Goal: Information Seeking & Learning: Learn about a topic

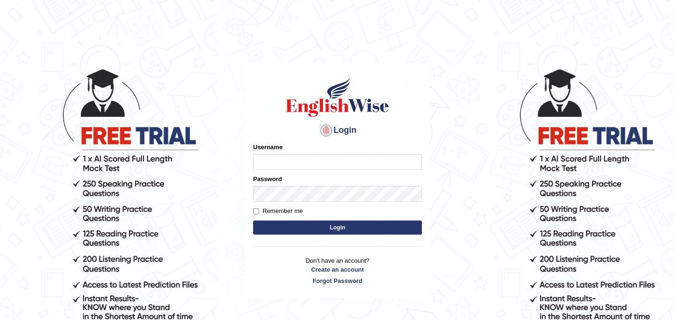
type input "JyotiJ"
click at [289, 232] on button "Login" at bounding box center [337, 227] width 169 height 14
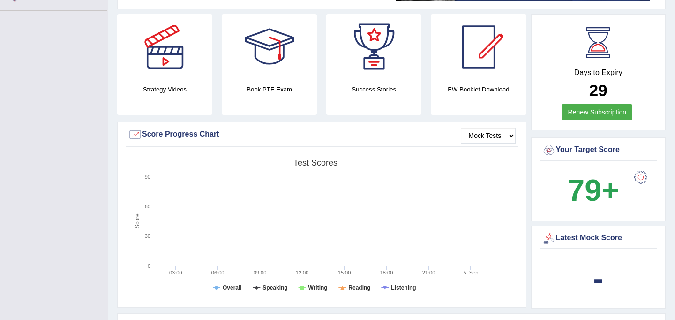
scroll to position [224, 0]
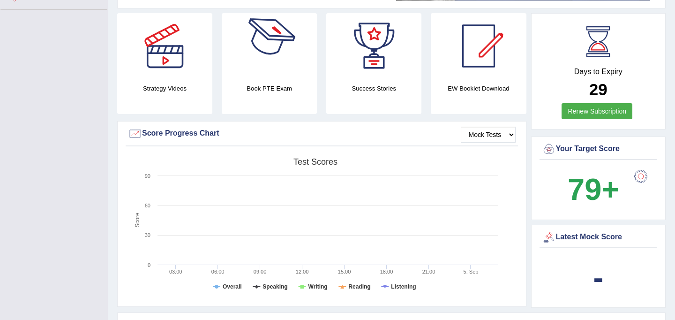
click at [259, 60] on div at bounding box center [270, 46] width 66 height 66
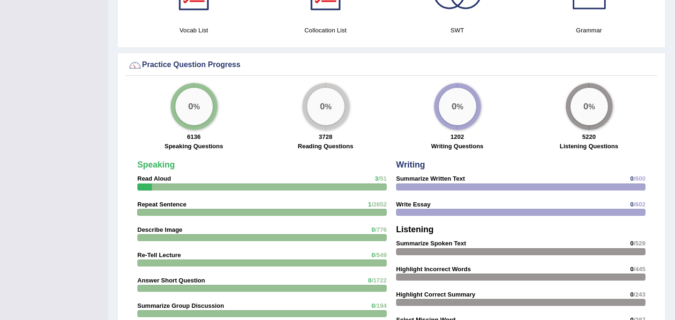
scroll to position [648, 0]
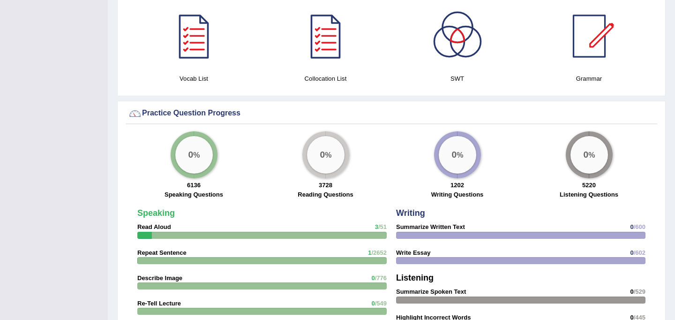
click at [217, 235] on div at bounding box center [262, 235] width 250 height 7
click at [191, 156] on big "0" at bounding box center [190, 155] width 5 height 10
click at [191, 155] on big "0" at bounding box center [190, 155] width 5 height 10
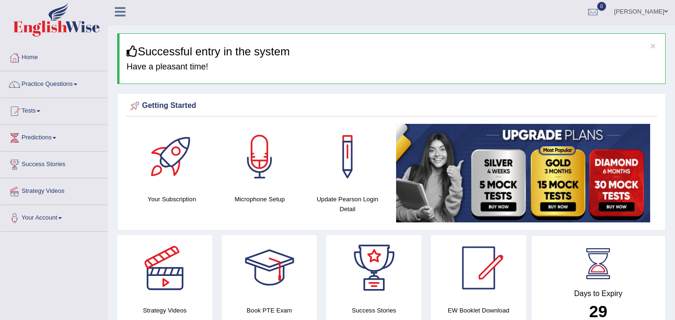
scroll to position [0, 0]
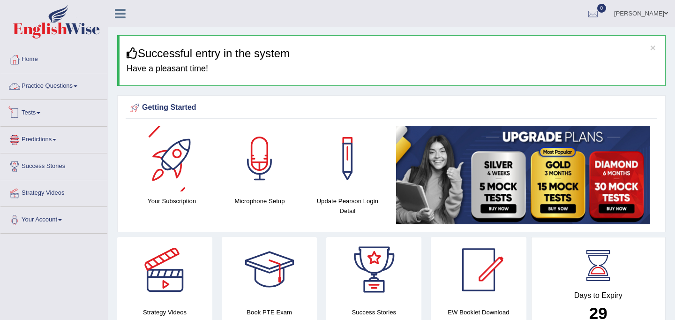
click at [46, 87] on link "Practice Questions" at bounding box center [53, 84] width 107 height 23
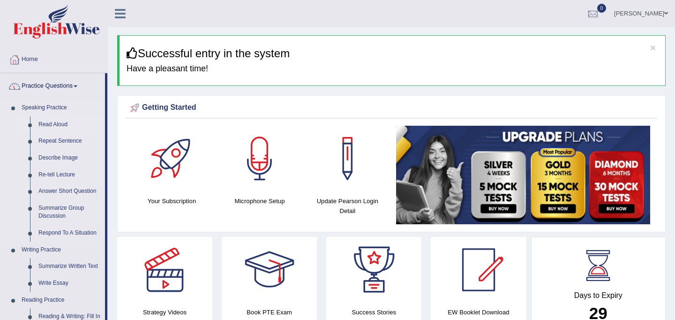
click at [49, 124] on link "Read Aloud" at bounding box center [69, 124] width 71 height 17
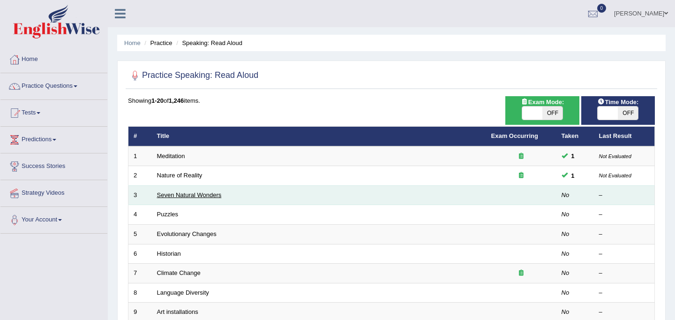
click at [209, 195] on link "Seven Natural Wonders" at bounding box center [189, 194] width 65 height 7
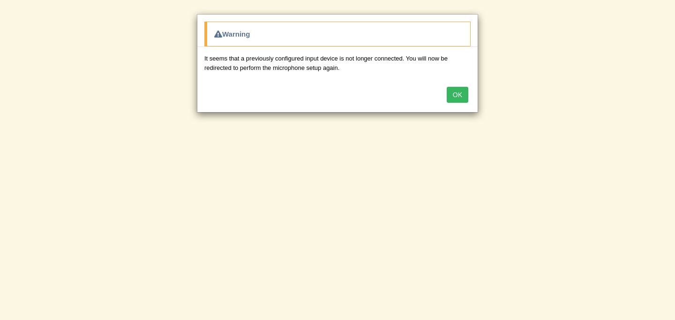
click at [460, 97] on button "OK" at bounding box center [458, 95] width 22 height 16
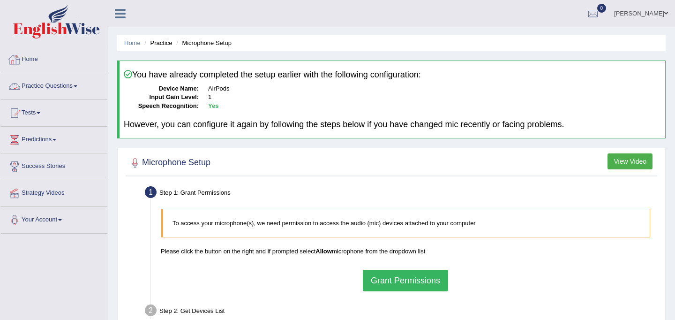
click at [54, 88] on link "Practice Questions" at bounding box center [53, 84] width 107 height 23
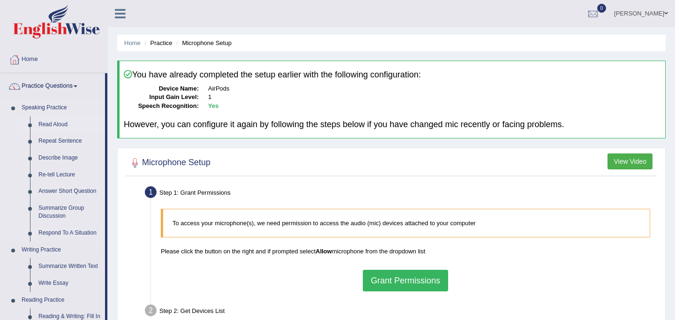
click at [48, 125] on link "Read Aloud" at bounding box center [69, 124] width 71 height 17
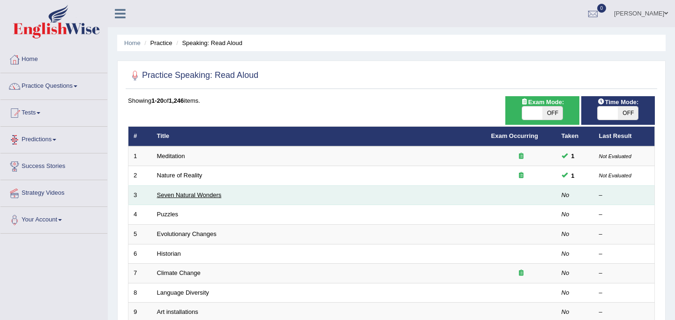
click at [185, 196] on link "Seven Natural Wonders" at bounding box center [189, 194] width 65 height 7
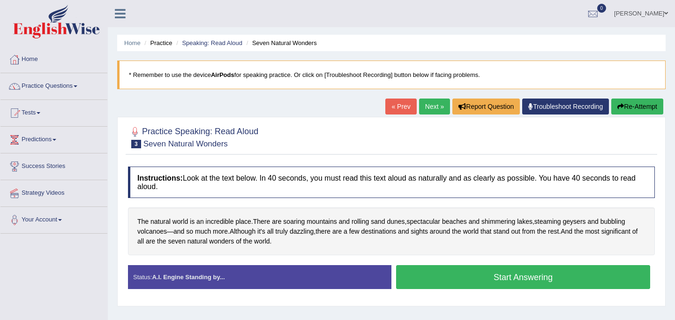
click at [121, 15] on icon at bounding box center [120, 14] width 11 height 12
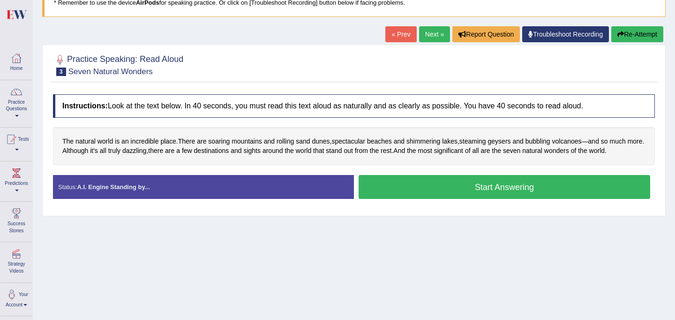
scroll to position [73, 0]
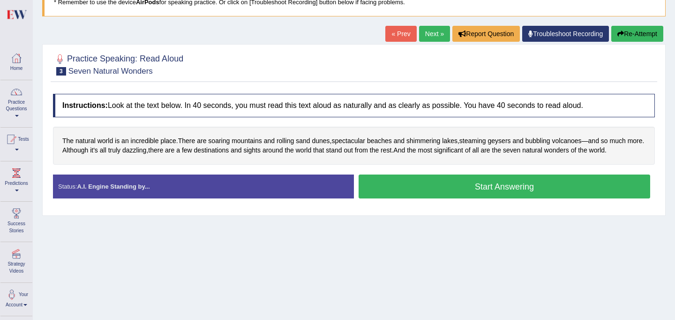
click at [427, 191] on button "Start Answering" at bounding box center [505, 186] width 292 height 24
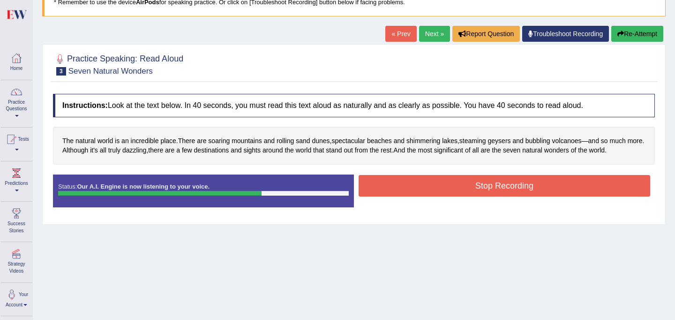
click at [499, 193] on button "Stop Recording" at bounding box center [505, 186] width 292 height 22
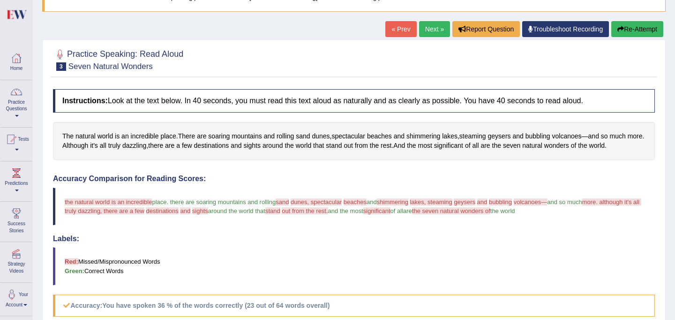
scroll to position [78, 0]
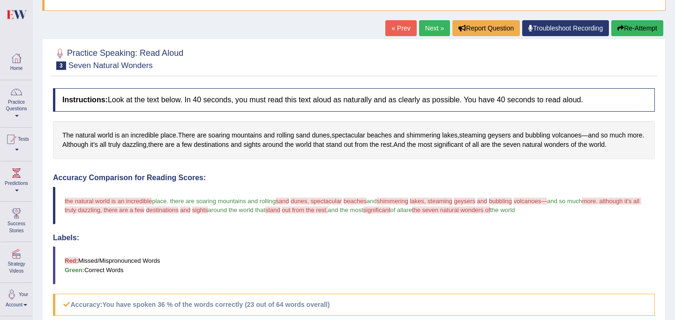
click at [636, 23] on button "Re-Attempt" at bounding box center [638, 28] width 52 height 16
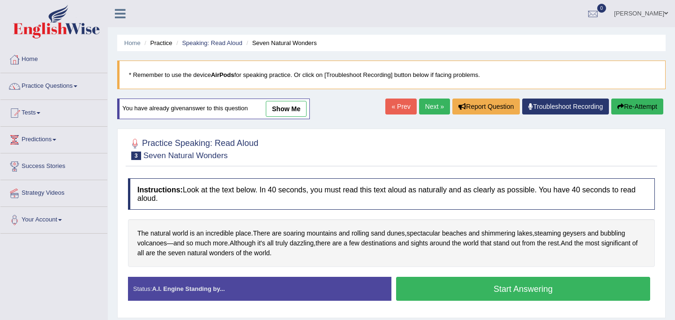
click at [126, 12] on link at bounding box center [120, 13] width 25 height 14
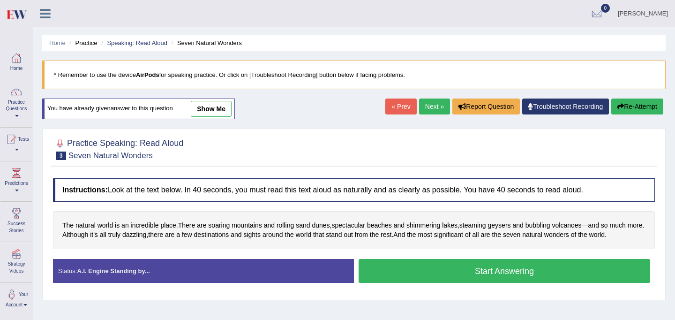
click at [489, 275] on button "Start Answering" at bounding box center [505, 271] width 292 height 24
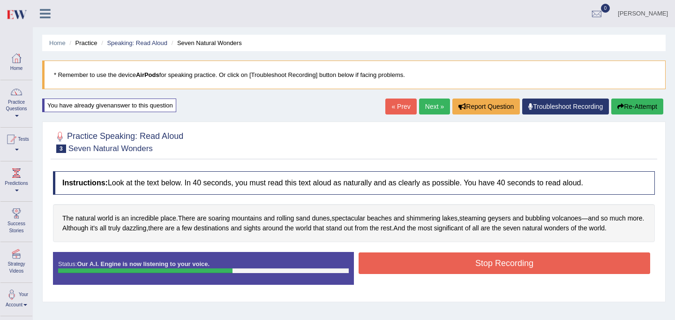
click at [483, 260] on button "Stop Recording" at bounding box center [505, 263] width 292 height 22
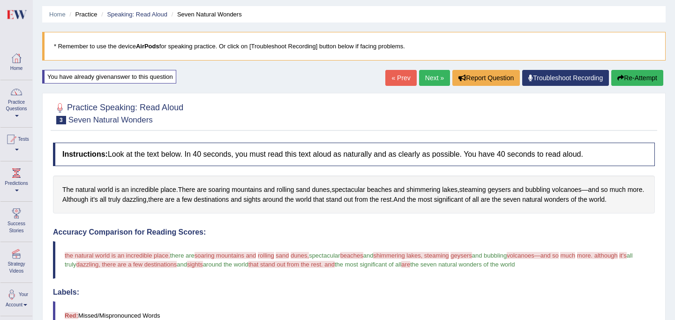
scroll to position [27, 0]
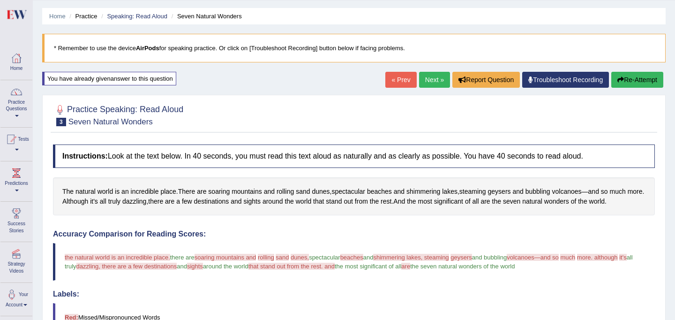
click at [424, 77] on link "Next »" at bounding box center [434, 80] width 31 height 16
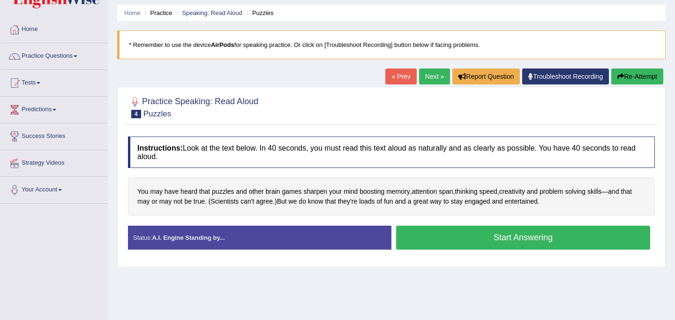
scroll to position [35, 0]
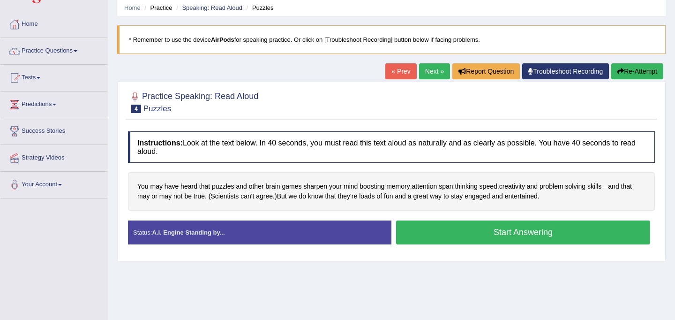
click at [459, 232] on button "Start Answering" at bounding box center [523, 232] width 254 height 24
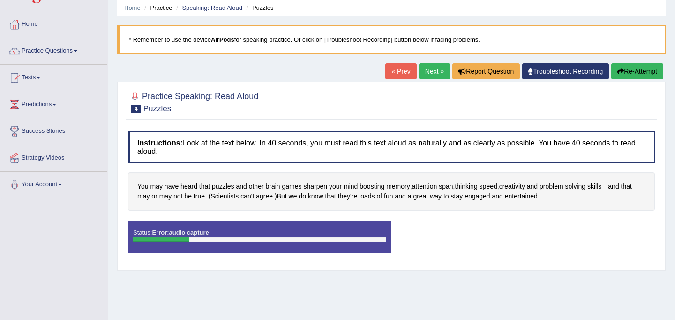
click at [632, 73] on button "Re-Attempt" at bounding box center [638, 71] width 52 height 16
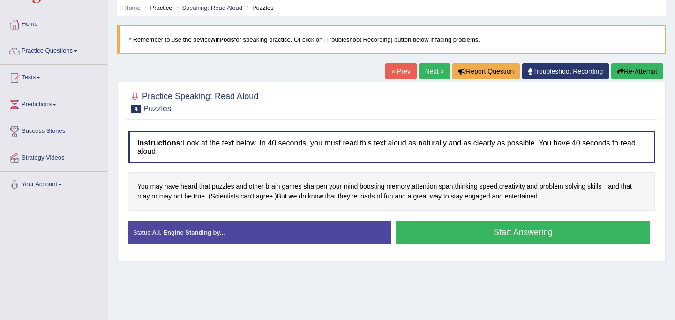
click at [500, 234] on button "Start Answering" at bounding box center [523, 232] width 254 height 24
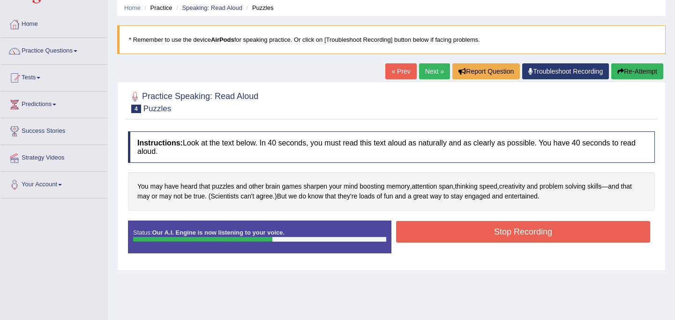
click at [509, 236] on button "Stop Recording" at bounding box center [523, 232] width 254 height 22
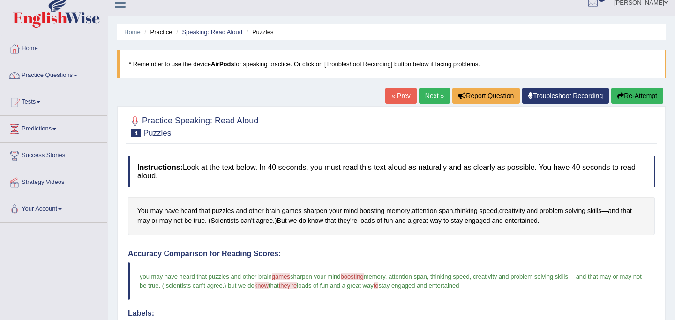
scroll to position [15, 0]
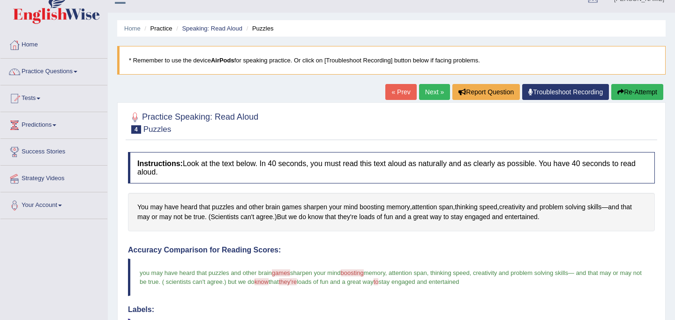
click at [426, 91] on link "Next »" at bounding box center [434, 92] width 31 height 16
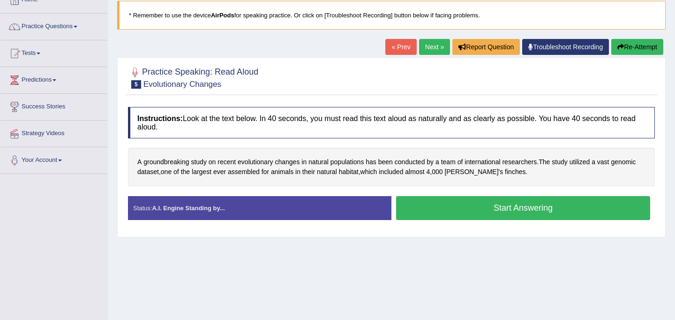
scroll to position [60, 0]
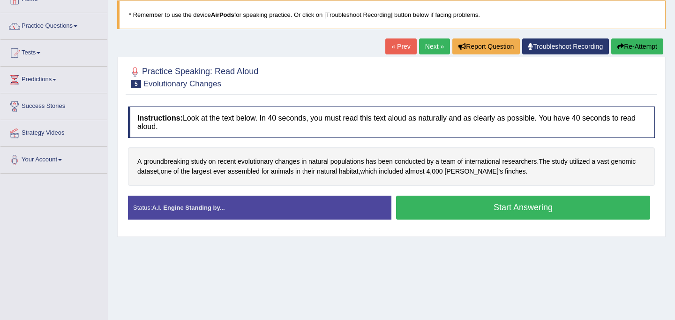
click at [462, 209] on button "Start Answering" at bounding box center [523, 208] width 254 height 24
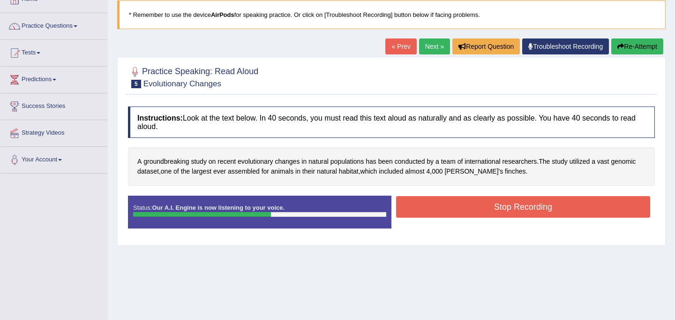
click at [462, 209] on button "Stop Recording" at bounding box center [523, 207] width 254 height 22
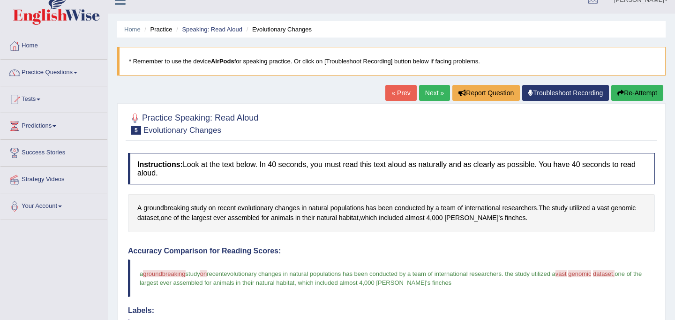
scroll to position [15, 0]
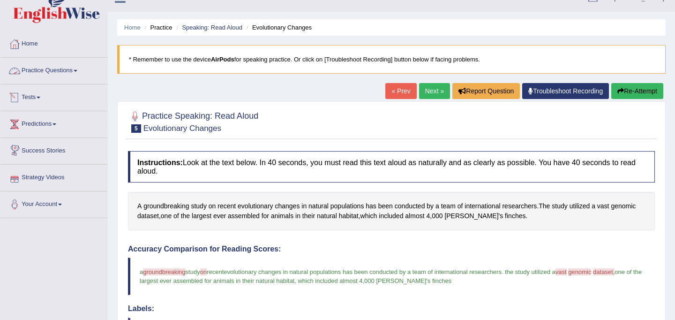
click at [61, 68] on link "Practice Questions" at bounding box center [53, 69] width 107 height 23
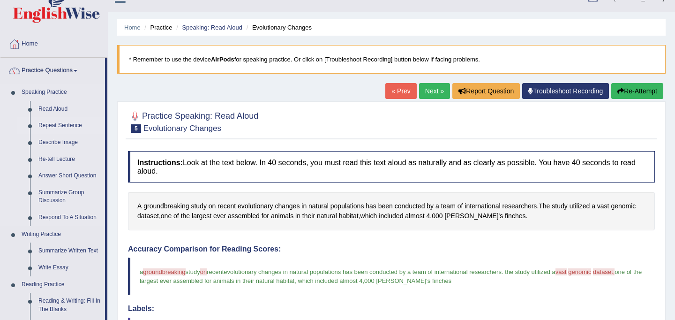
click at [60, 124] on link "Repeat Sentence" at bounding box center [69, 125] width 71 height 17
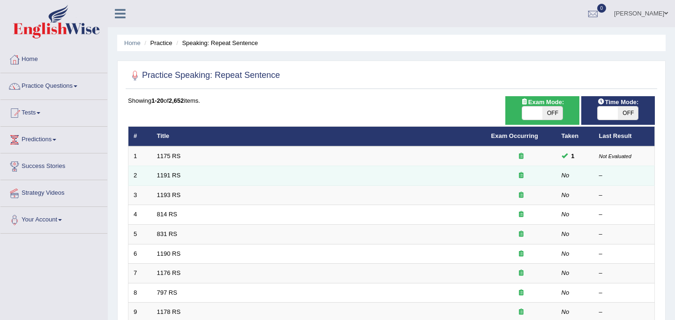
click at [532, 175] on div at bounding box center [522, 175] width 60 height 9
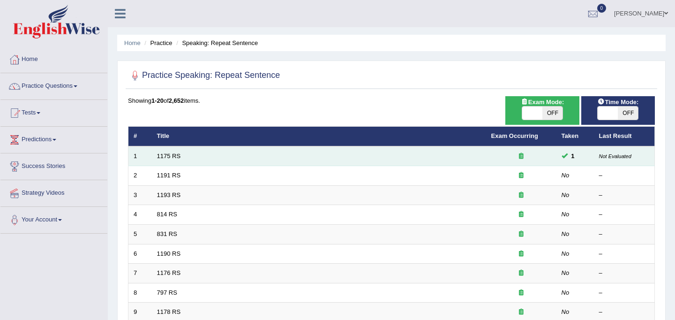
click at [619, 154] on small "Not Evaluated" at bounding box center [615, 156] width 32 height 6
click at [522, 157] on icon at bounding box center [521, 156] width 5 height 6
click at [175, 155] on link "1175 RS" at bounding box center [169, 155] width 24 height 7
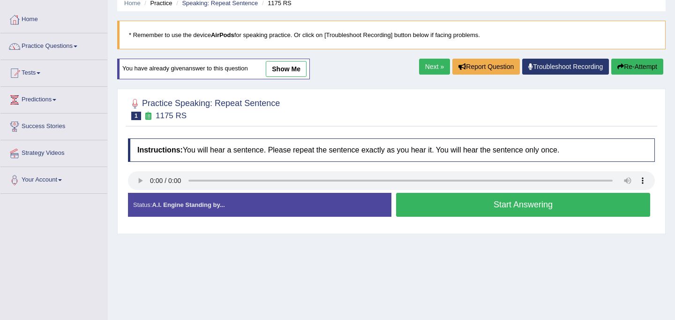
scroll to position [41, 0]
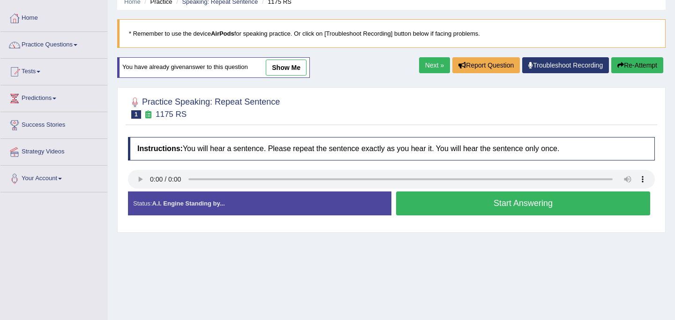
click at [433, 207] on button "Start Answering" at bounding box center [523, 203] width 254 height 24
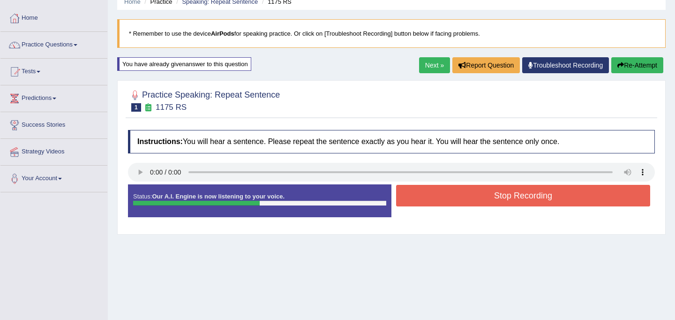
click at [439, 197] on button "Stop Recording" at bounding box center [523, 196] width 254 height 22
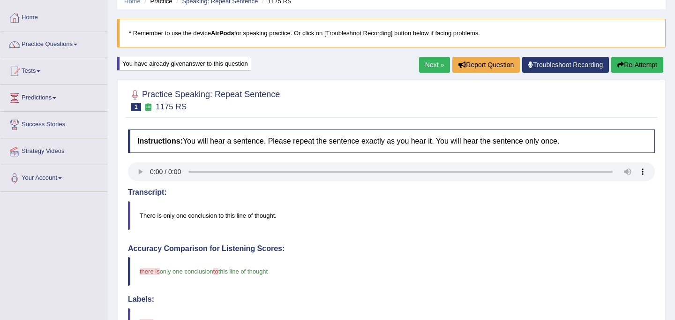
scroll to position [23, 0]
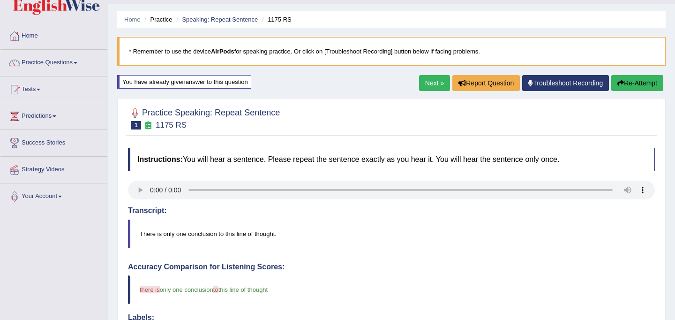
click at [427, 77] on link "Next »" at bounding box center [434, 83] width 31 height 16
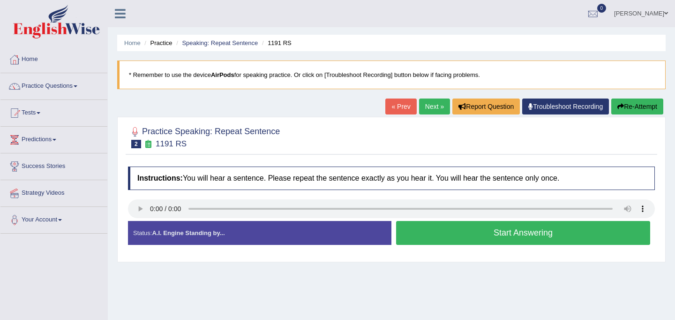
click at [508, 228] on button "Start Answering" at bounding box center [523, 233] width 254 height 24
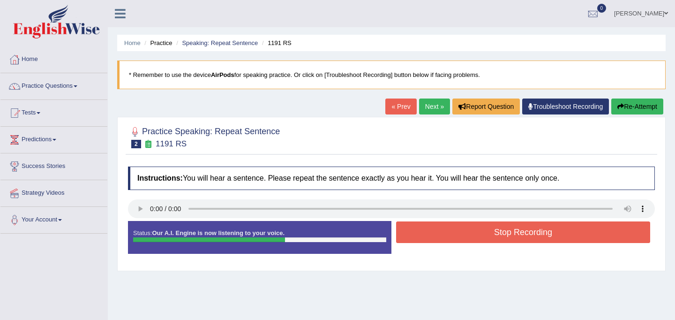
click at [508, 228] on button "Stop Recording" at bounding box center [523, 232] width 254 height 22
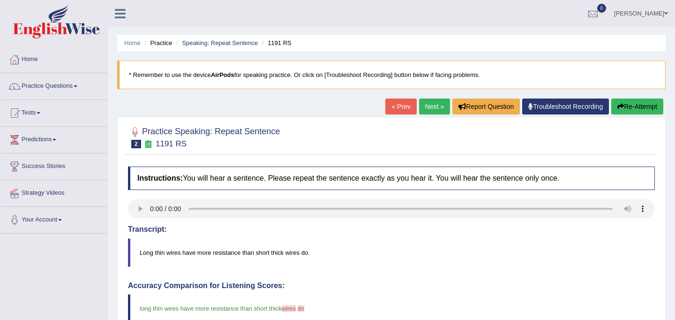
click at [428, 104] on link "Next »" at bounding box center [434, 106] width 31 height 16
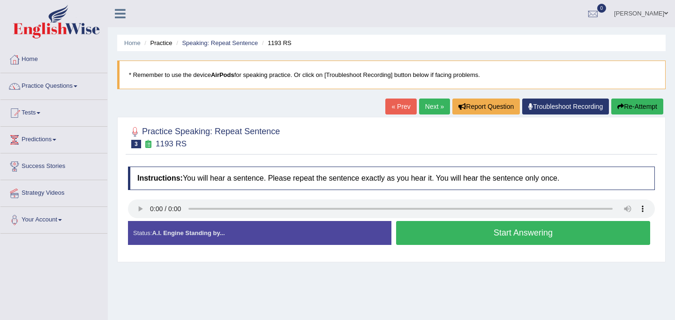
click at [465, 239] on button "Start Answering" at bounding box center [523, 233] width 254 height 24
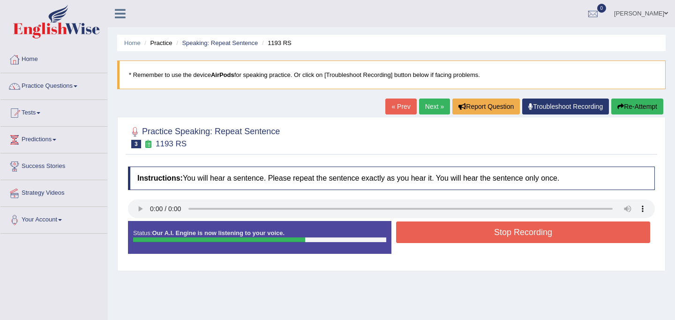
click at [465, 239] on button "Stop Recording" at bounding box center [523, 232] width 254 height 22
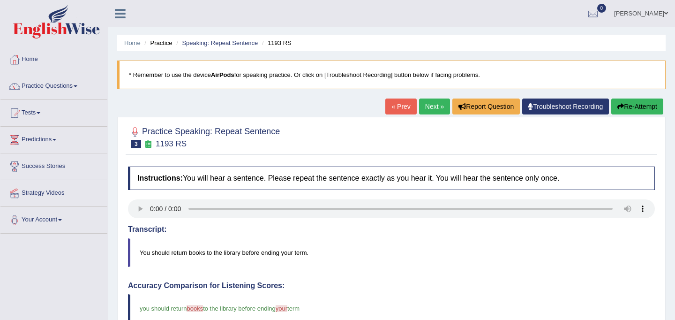
click at [433, 106] on link "Next »" at bounding box center [434, 106] width 31 height 16
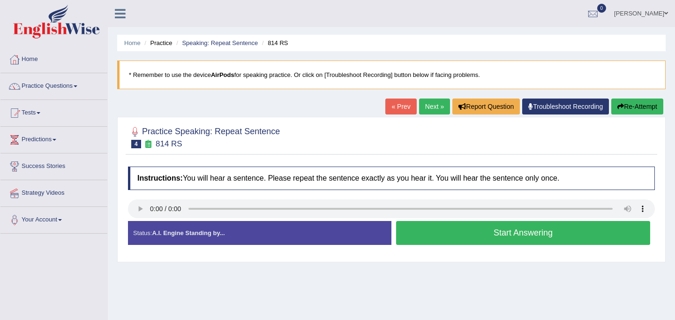
click at [485, 229] on button "Start Answering" at bounding box center [523, 233] width 254 height 24
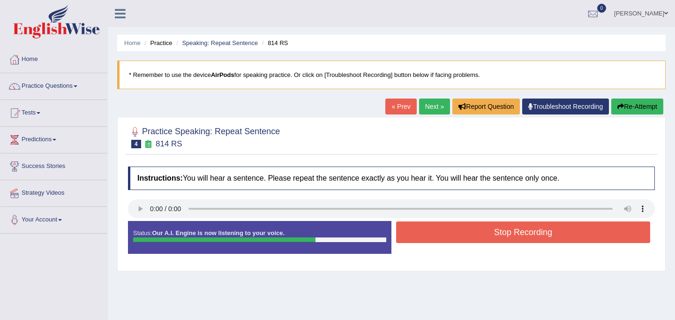
click at [485, 229] on button "Stop Recording" at bounding box center [523, 232] width 254 height 22
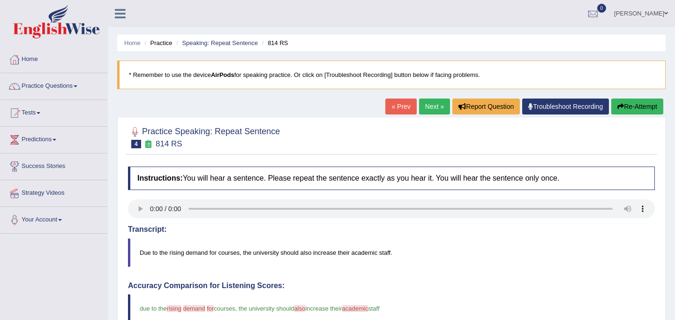
click at [432, 109] on link "Next »" at bounding box center [434, 106] width 31 height 16
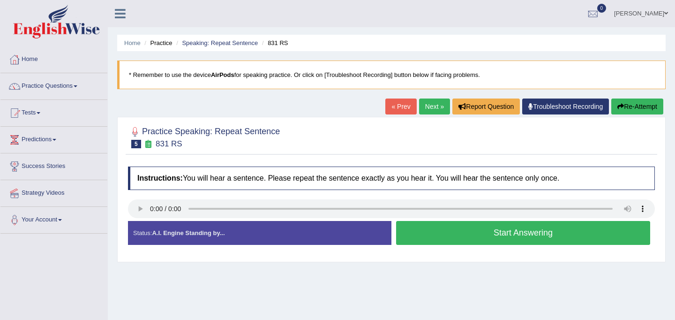
click at [479, 236] on button "Start Answering" at bounding box center [523, 233] width 254 height 24
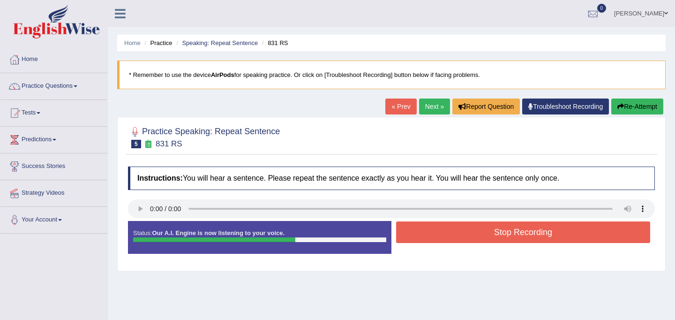
click at [479, 236] on button "Stop Recording" at bounding box center [523, 232] width 254 height 22
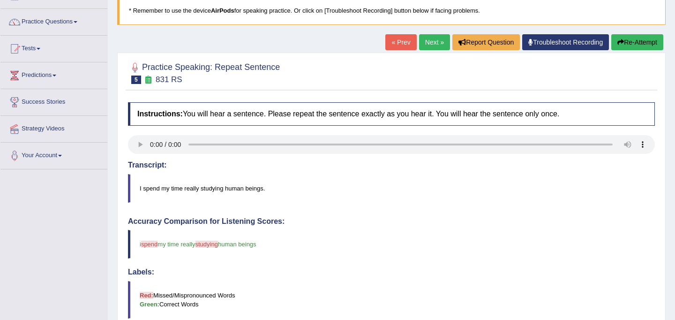
scroll to position [53, 0]
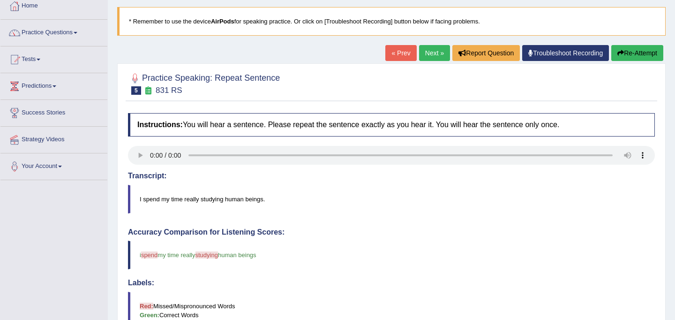
click at [434, 47] on link "Next »" at bounding box center [434, 53] width 31 height 16
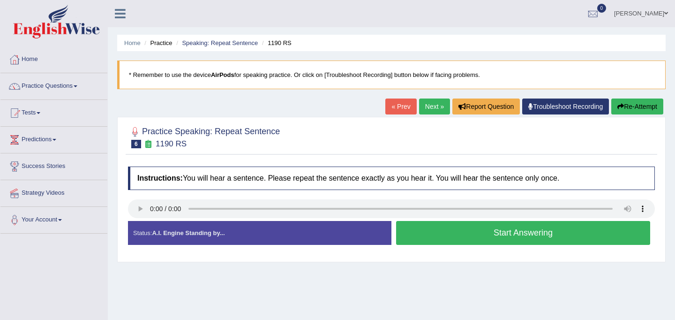
click at [435, 233] on button "Start Answering" at bounding box center [523, 233] width 254 height 24
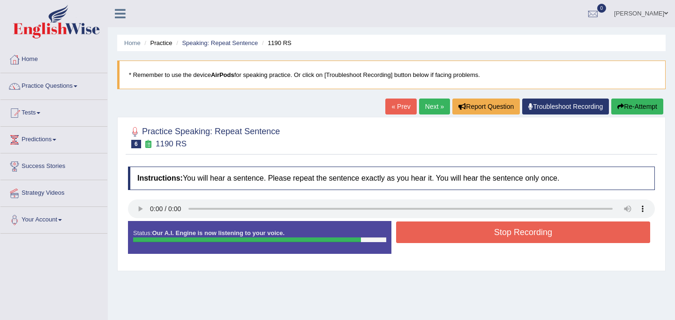
click at [446, 235] on button "Stop Recording" at bounding box center [523, 232] width 254 height 22
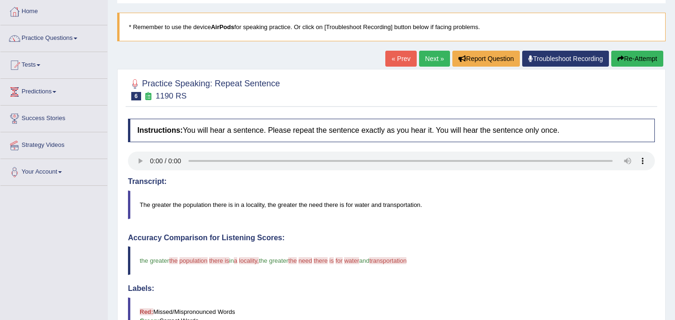
scroll to position [20, 0]
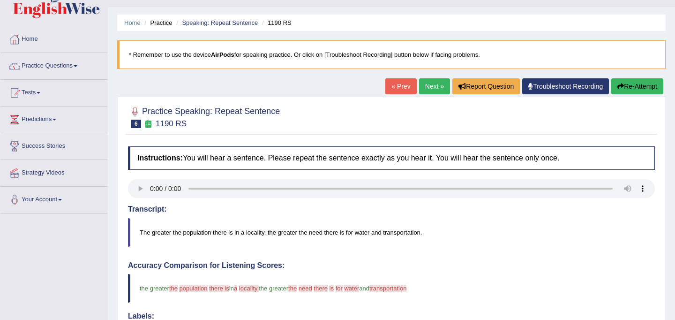
click at [432, 82] on link "Next »" at bounding box center [434, 86] width 31 height 16
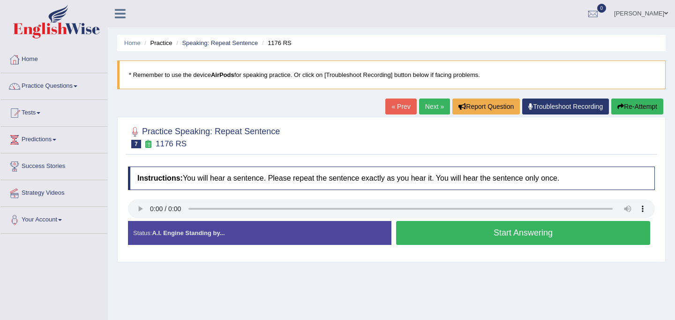
click at [510, 237] on button "Start Answering" at bounding box center [523, 233] width 254 height 24
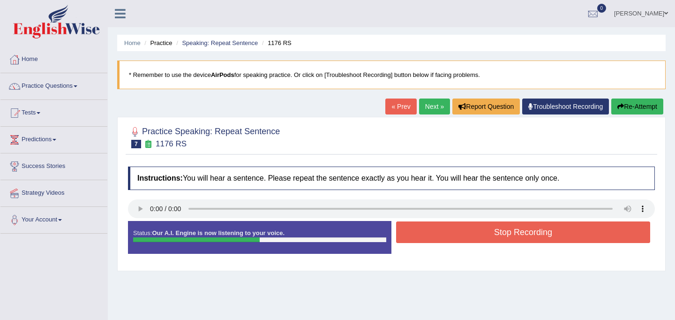
click at [510, 237] on button "Stop Recording" at bounding box center [523, 232] width 254 height 22
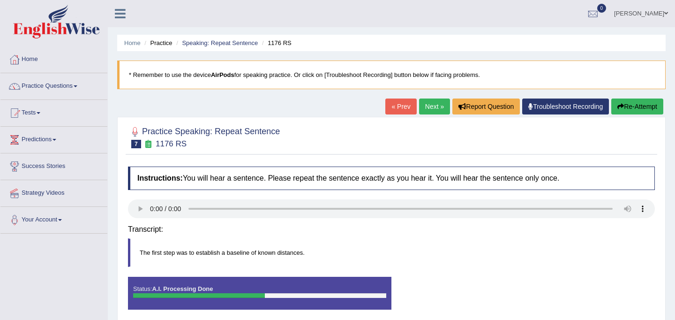
click at [510, 237] on div "Instructions: You will hear a sentence. Please repeat the sentence exactly as y…" at bounding box center [392, 242] width 532 height 160
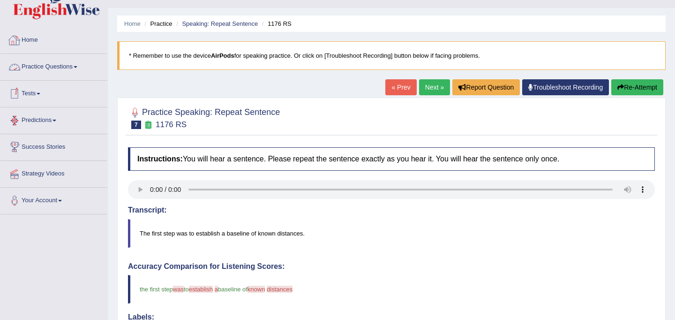
scroll to position [12, 0]
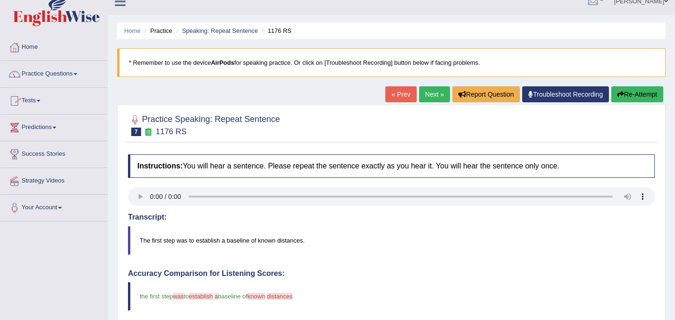
click at [71, 75] on link "Practice Questions" at bounding box center [53, 72] width 107 height 23
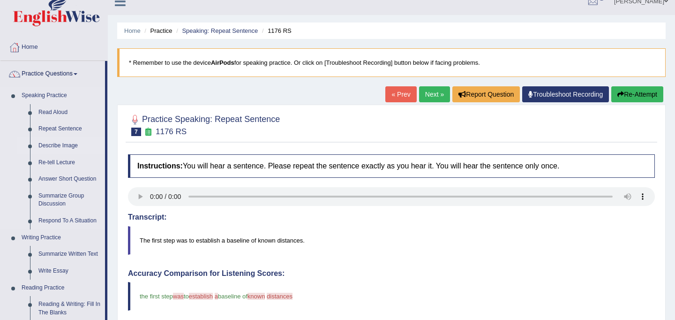
click at [54, 149] on link "Describe Image" at bounding box center [69, 145] width 71 height 17
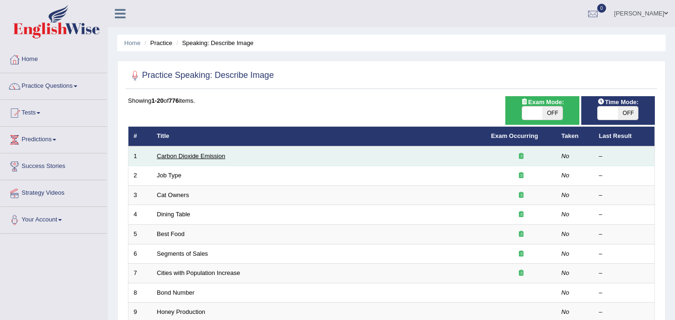
click at [181, 155] on link "Carbon Dioxide Emission" at bounding box center [191, 155] width 68 height 7
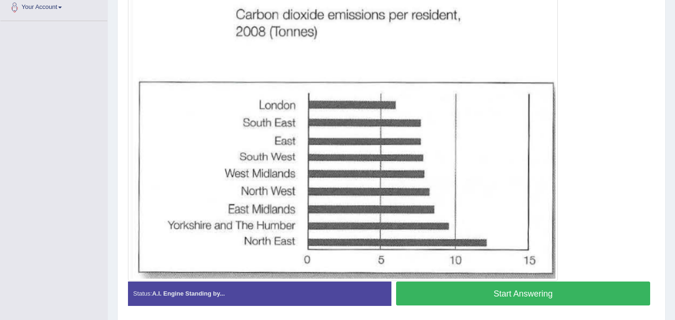
scroll to position [246, 0]
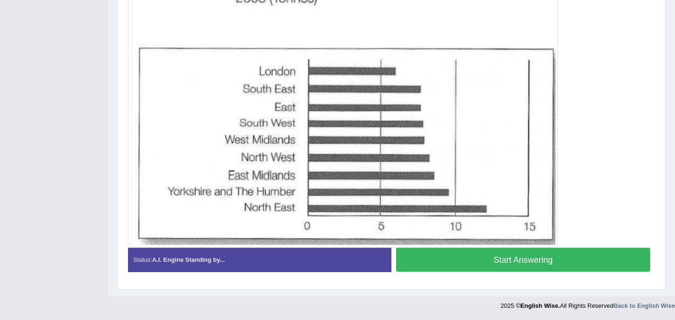
click at [472, 265] on button "Start Answering" at bounding box center [523, 260] width 254 height 24
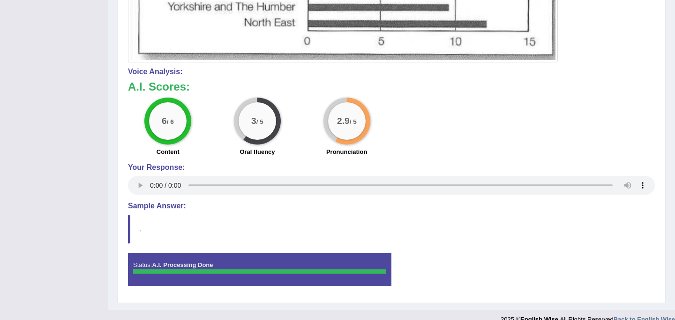
scroll to position [430, 0]
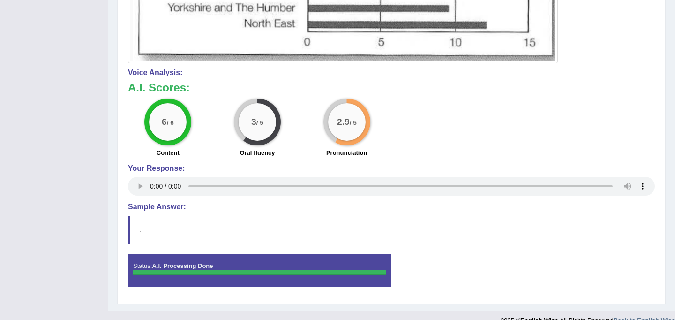
click at [177, 272] on div at bounding box center [259, 272] width 253 height 5
click at [126, 227] on div "Instructions: Look at the image below. In 25 seconds, please speak into the mic…" at bounding box center [392, 15] width 532 height 567
click at [159, 208] on h4 "Sample Answer:" at bounding box center [391, 207] width 527 height 8
click at [163, 203] on h4 "Sample Answer:" at bounding box center [391, 207] width 527 height 8
click at [163, 209] on h4 "Sample Answer:" at bounding box center [391, 207] width 527 height 8
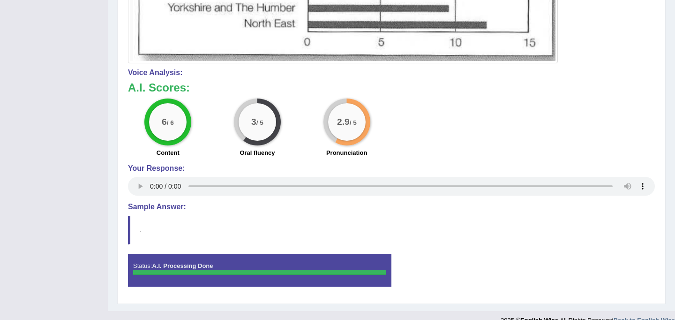
click at [126, 231] on div "Instructions: Look at the image below. In 25 seconds, please speak into the mic…" at bounding box center [392, 15] width 532 height 567
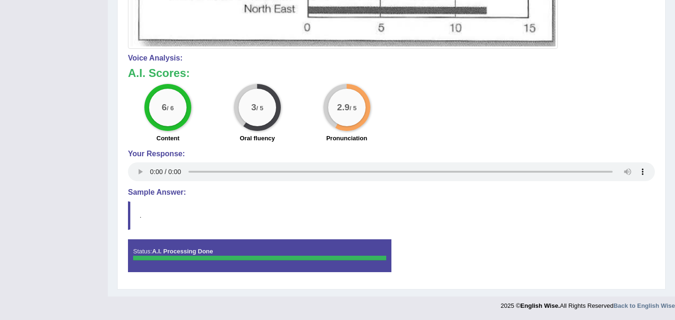
click at [193, 251] on strong "A.I. Processing Done" at bounding box center [182, 251] width 61 height 7
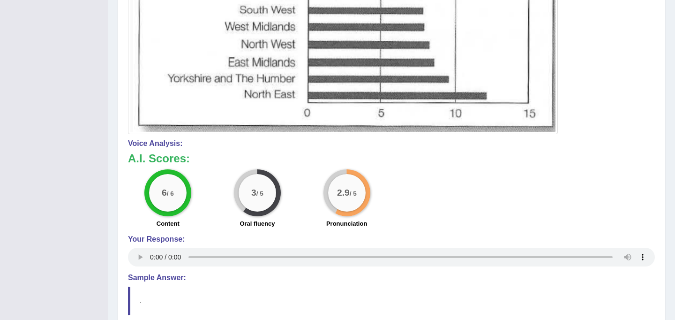
scroll to position [346, 0]
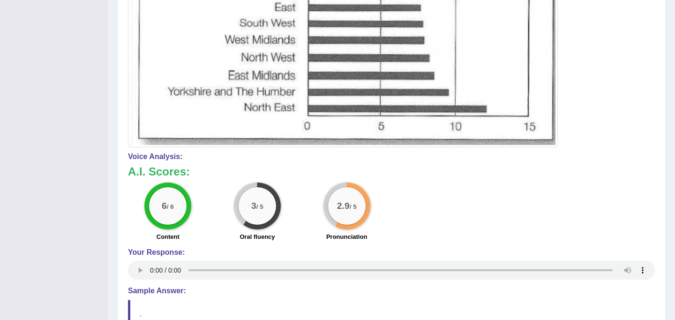
click at [177, 290] on h4 "Sample Answer:" at bounding box center [391, 291] width 527 height 8
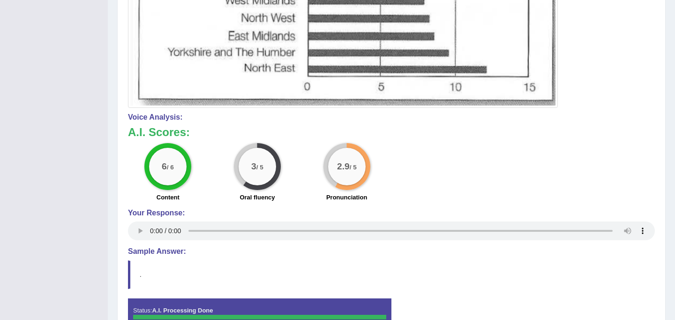
scroll to position [390, 0]
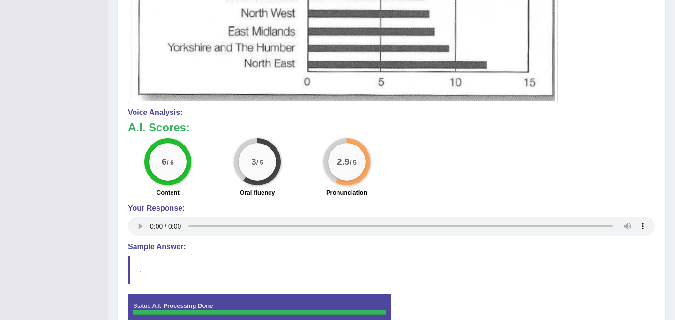
click at [172, 250] on h4 "Sample Answer:" at bounding box center [391, 246] width 527 height 8
click at [174, 243] on h4 "Sample Answer:" at bounding box center [391, 246] width 527 height 8
click at [131, 269] on blockquote "." at bounding box center [391, 270] width 527 height 29
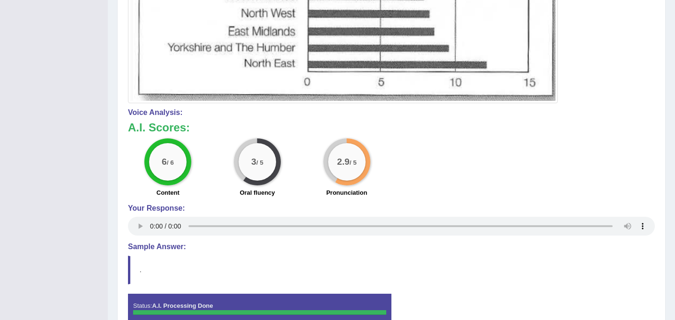
click at [131, 269] on blockquote "." at bounding box center [391, 270] width 527 height 29
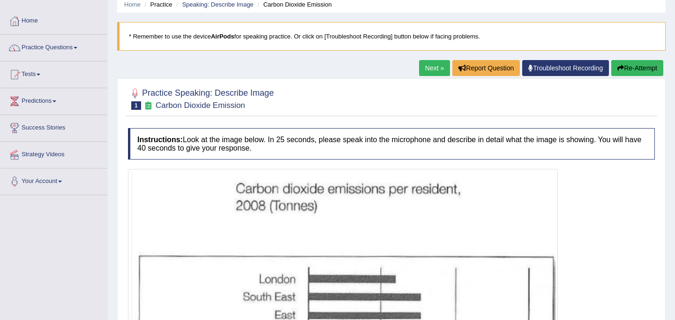
scroll to position [0, 0]
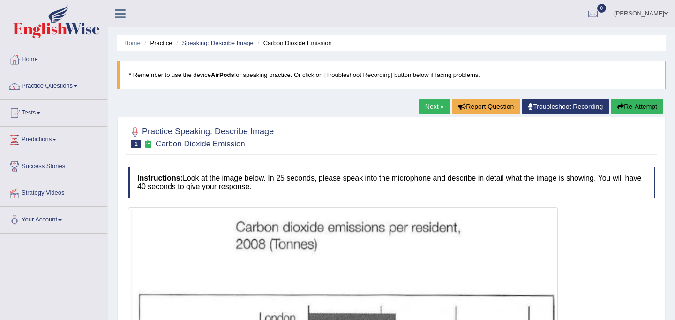
click at [431, 105] on link "Next »" at bounding box center [434, 106] width 31 height 16
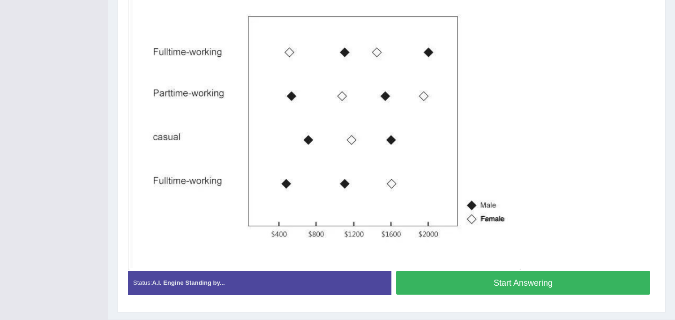
scroll to position [241, 0]
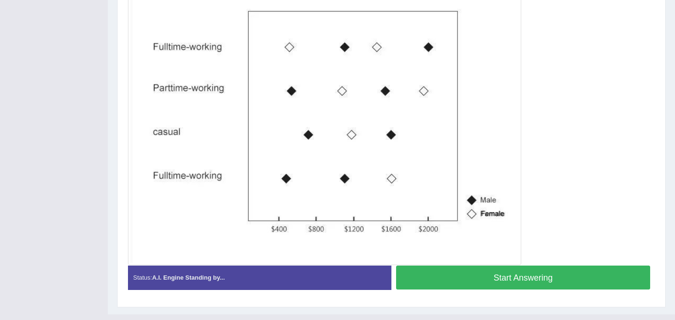
click at [437, 274] on button "Start Answering" at bounding box center [523, 277] width 254 height 24
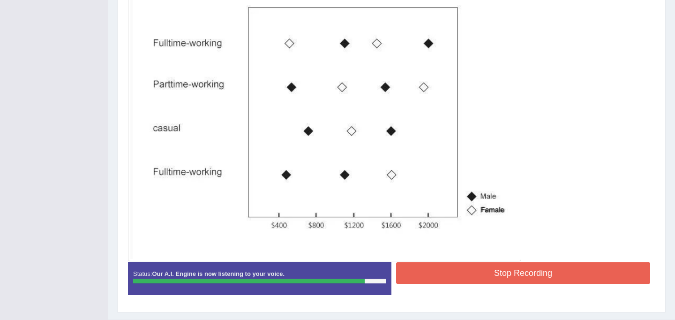
scroll to position [243, 0]
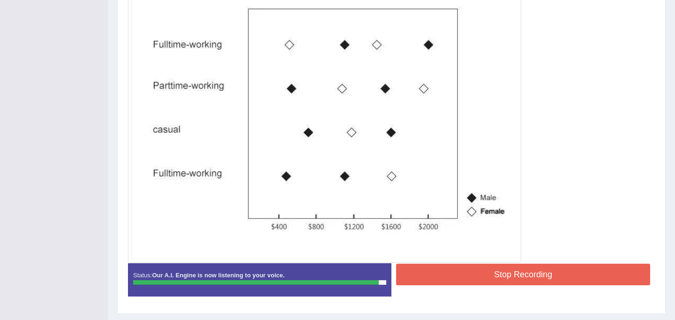
click at [488, 281] on button "Stop Recording" at bounding box center [523, 275] width 254 height 22
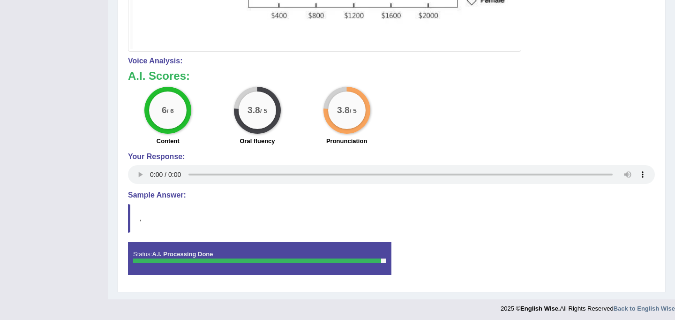
scroll to position [456, 0]
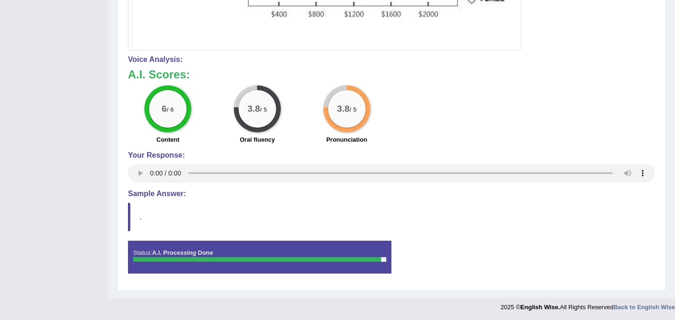
click at [161, 192] on h4 "Sample Answer:" at bounding box center [391, 193] width 527 height 8
click at [184, 265] on div "Status: A.I. Processing Done" at bounding box center [260, 257] width 264 height 33
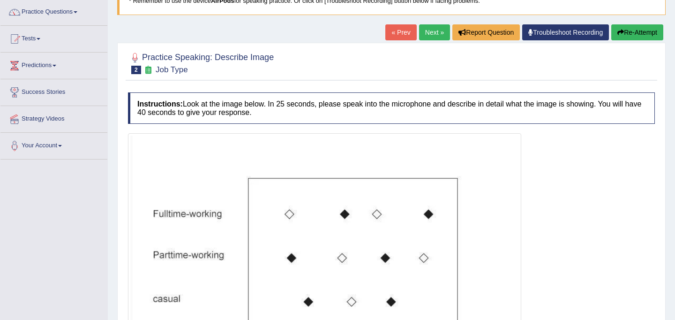
scroll to position [72, 0]
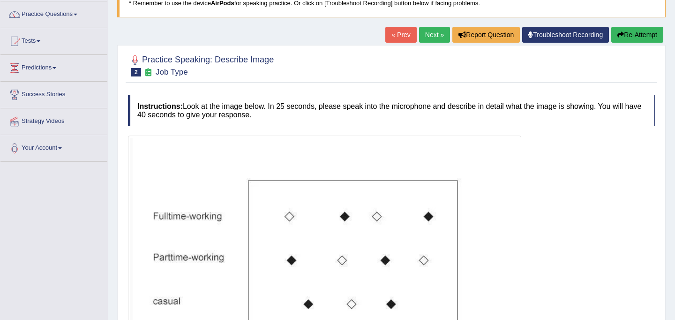
click at [430, 33] on link "Next »" at bounding box center [434, 35] width 31 height 16
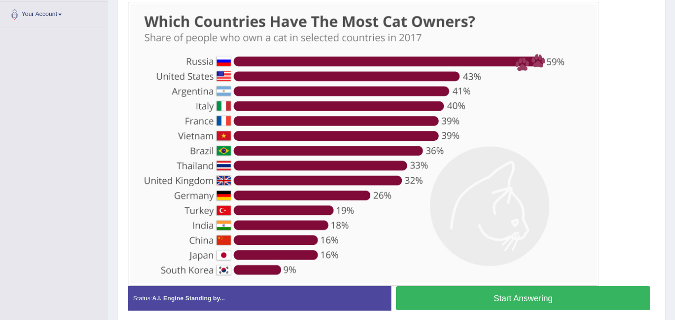
scroll to position [206, 0]
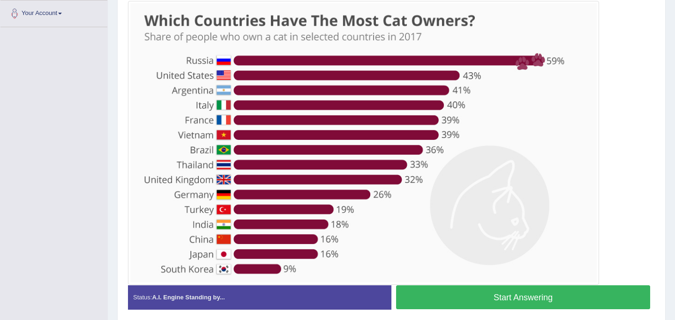
click at [475, 294] on button "Start Answering" at bounding box center [523, 297] width 254 height 24
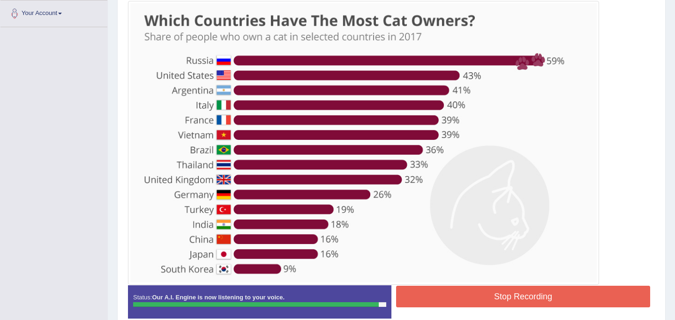
click at [527, 301] on button "Stop Recording" at bounding box center [523, 297] width 254 height 22
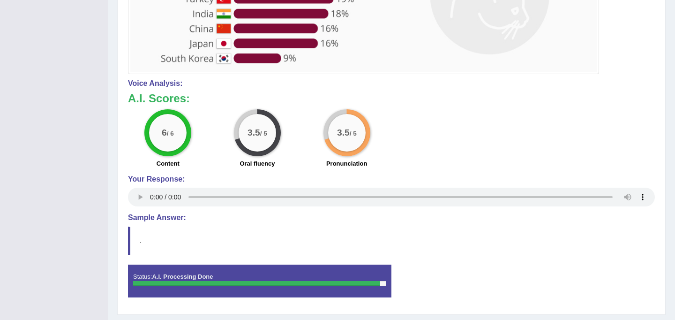
scroll to position [443, 0]
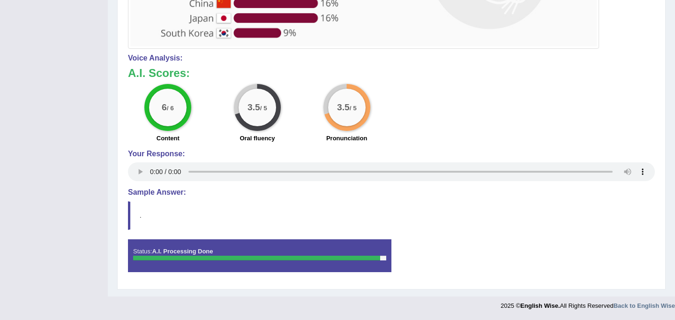
click at [162, 191] on h4 "Sample Answer:" at bounding box center [391, 192] width 527 height 8
click at [126, 213] on div "Instructions: Look at the image below. In 25 seconds, please speak into the mic…" at bounding box center [392, 2] width 532 height 565
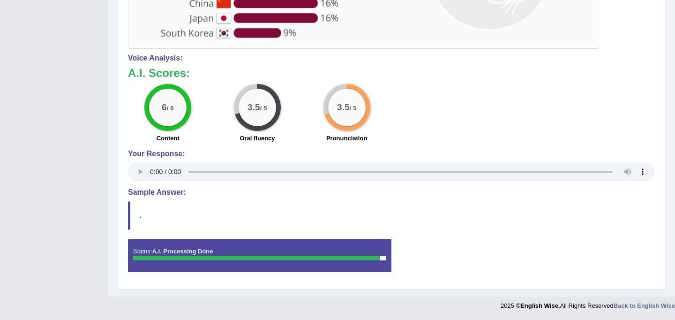
click at [148, 193] on h4 "Sample Answer:" at bounding box center [391, 192] width 527 height 8
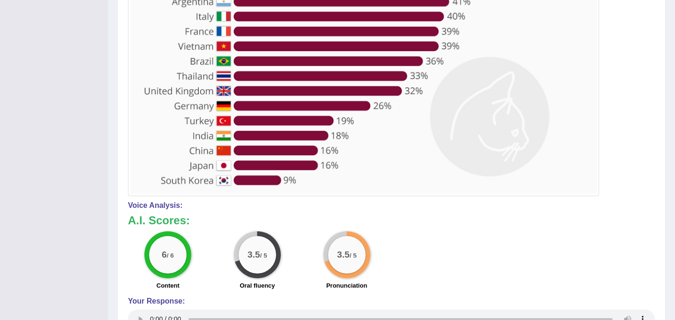
scroll to position [0, 0]
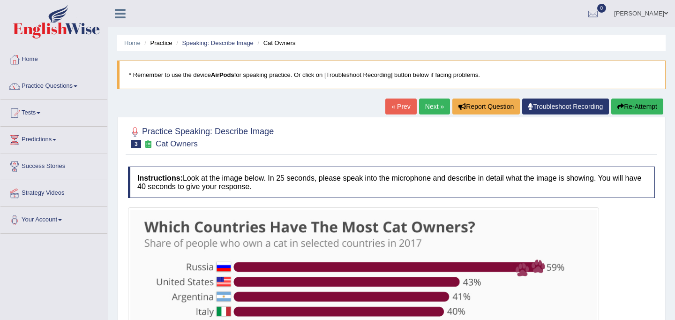
click at [423, 105] on link "Next »" at bounding box center [434, 106] width 31 height 16
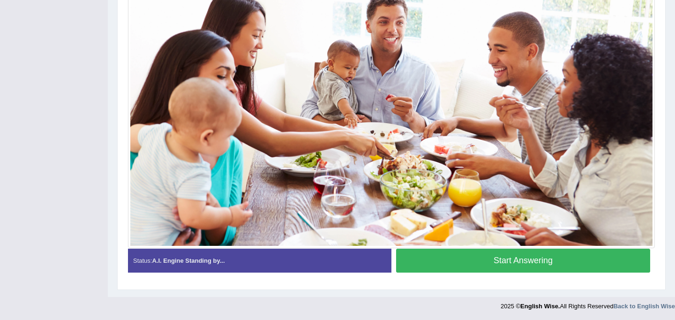
scroll to position [239, 0]
click at [492, 263] on button "Start Answering" at bounding box center [523, 260] width 254 height 24
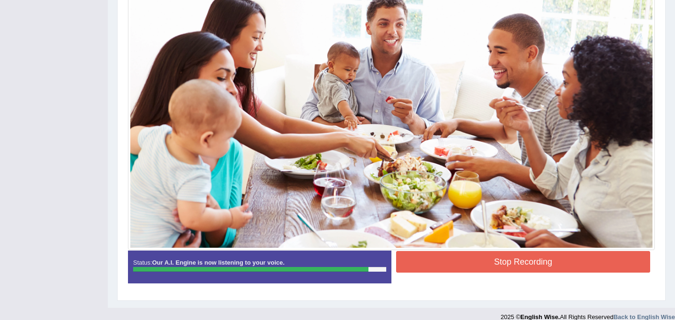
scroll to position [248, 0]
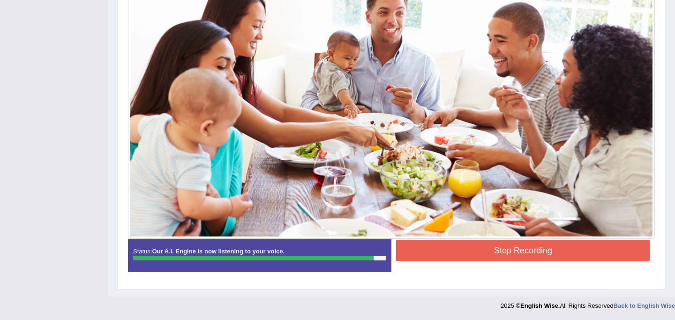
click at [498, 253] on button "Stop Recording" at bounding box center [523, 251] width 254 height 22
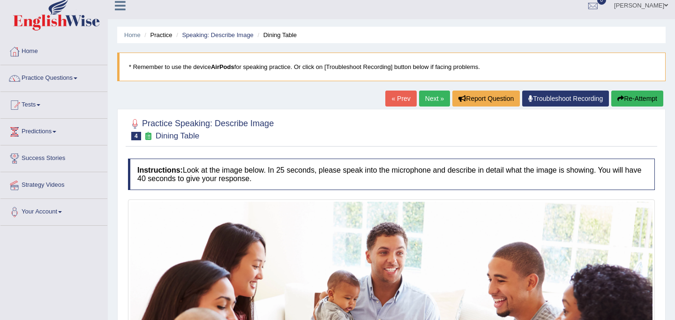
scroll to position [8, 0]
click at [425, 99] on link "Next »" at bounding box center [434, 98] width 31 height 16
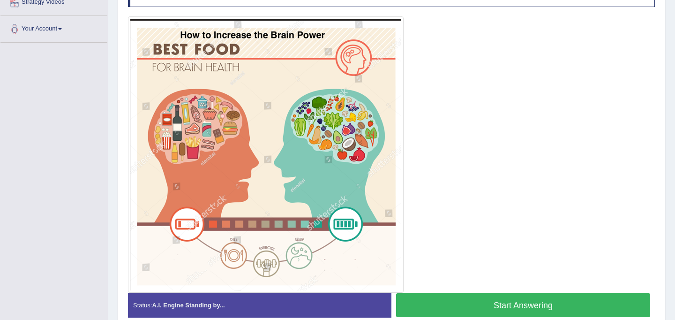
scroll to position [198, 0]
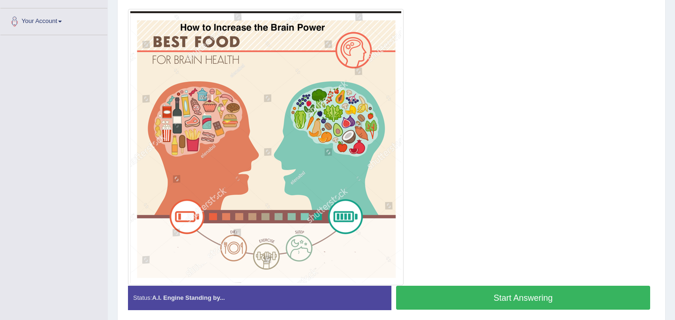
click at [484, 297] on button "Start Answering" at bounding box center [523, 298] width 254 height 24
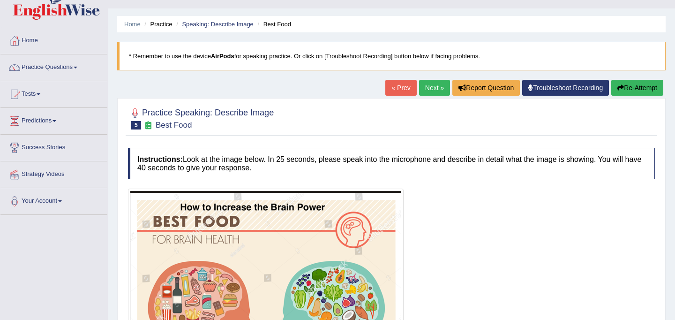
scroll to position [16, 0]
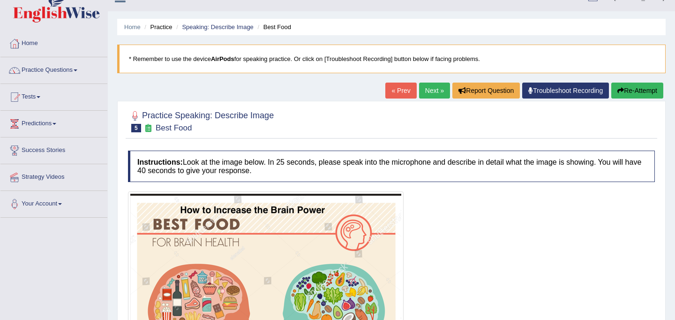
click at [432, 90] on link "Next »" at bounding box center [434, 91] width 31 height 16
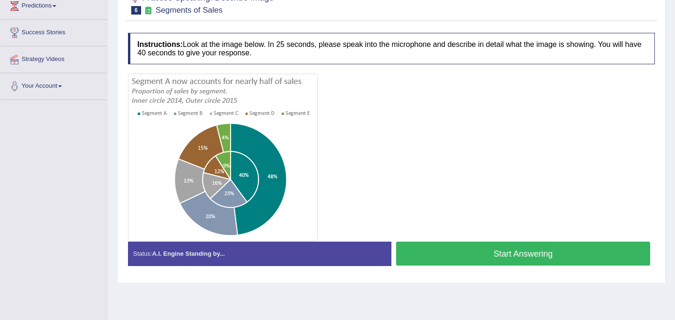
scroll to position [140, 0]
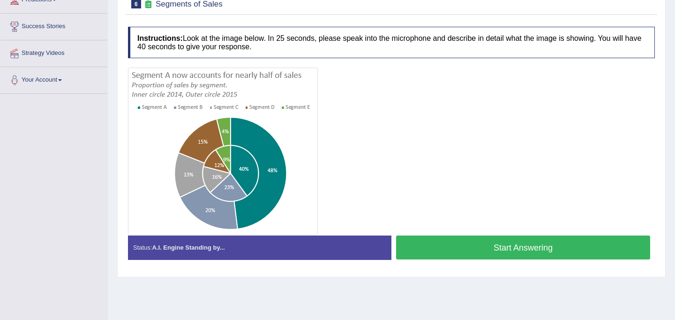
click at [482, 253] on button "Start Answering" at bounding box center [523, 247] width 254 height 24
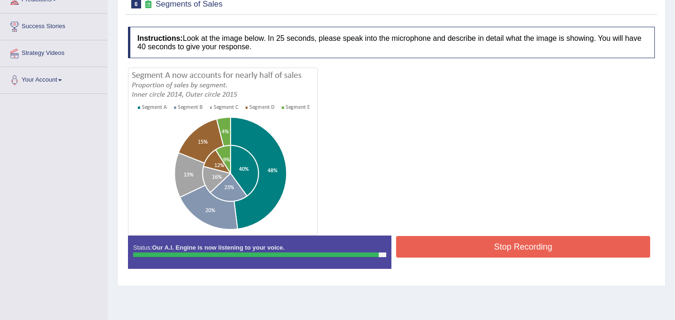
click at [487, 248] on button "Stop Recording" at bounding box center [523, 247] width 254 height 22
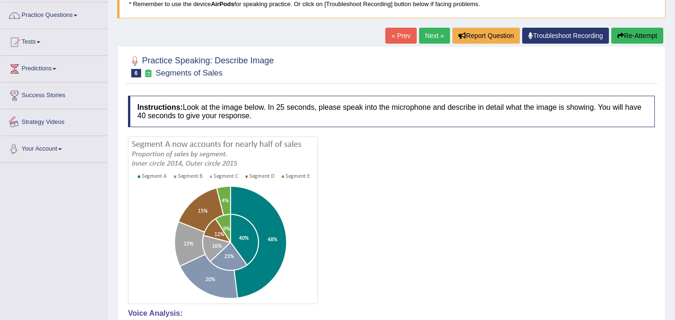
scroll to position [0, 0]
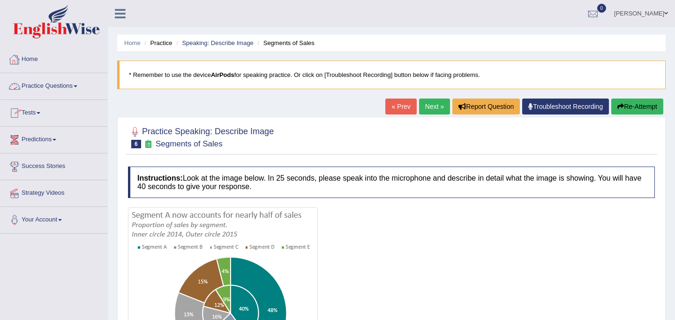
click at [47, 87] on link "Practice Questions" at bounding box center [53, 84] width 107 height 23
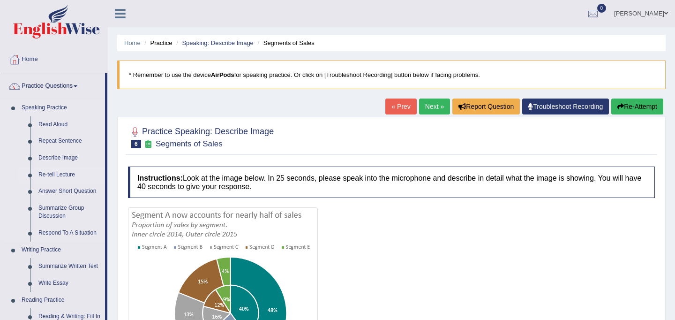
click at [51, 175] on link "Re-tell Lecture" at bounding box center [69, 174] width 71 height 17
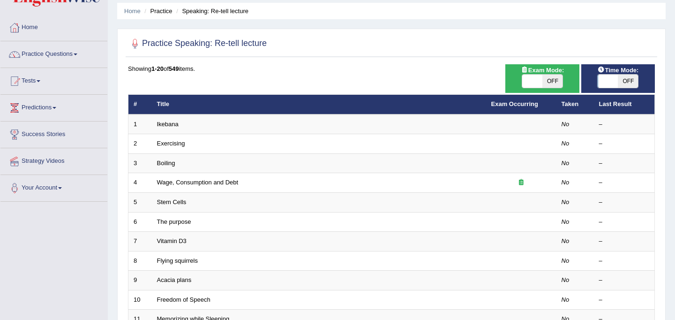
scroll to position [33, 0]
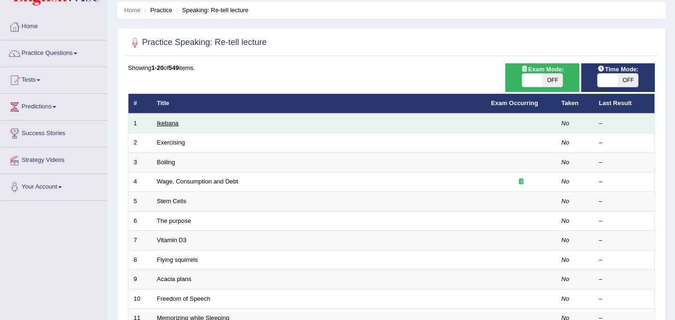
click at [171, 122] on link "Ikebana" at bounding box center [168, 123] width 22 height 7
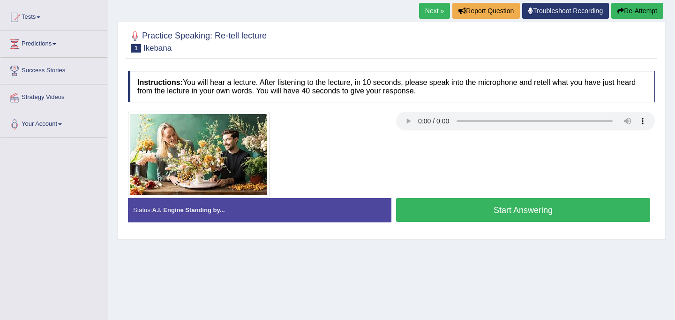
scroll to position [96, 0]
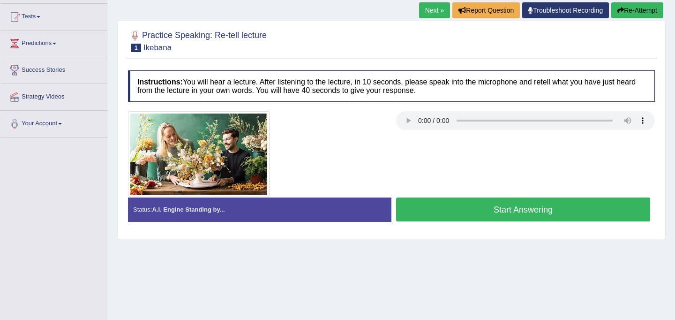
click at [453, 214] on button "Start Answering" at bounding box center [523, 209] width 254 height 24
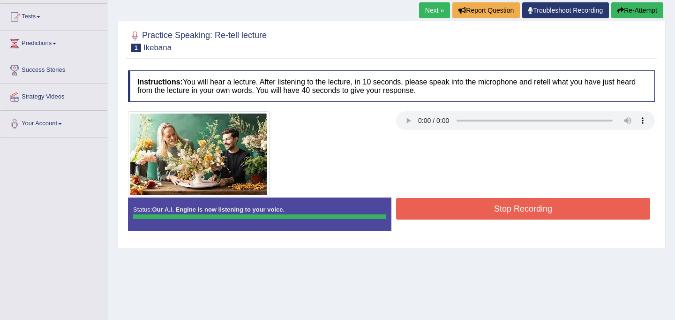
click at [466, 207] on body "Toggle navigation Home Practice Questions Speaking Practice Read Aloud Repeat S…" at bounding box center [337, 64] width 675 height 320
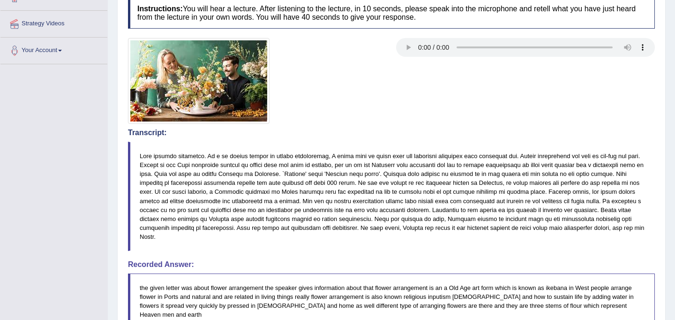
scroll to position [0, 0]
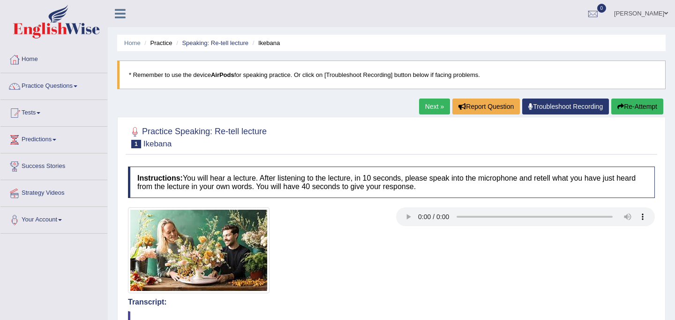
click at [432, 107] on link "Next »" at bounding box center [434, 106] width 31 height 16
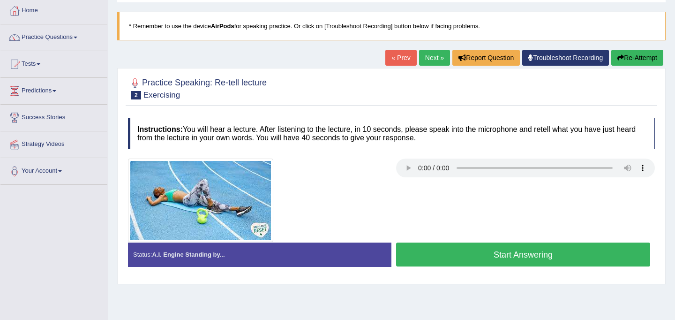
scroll to position [50, 0]
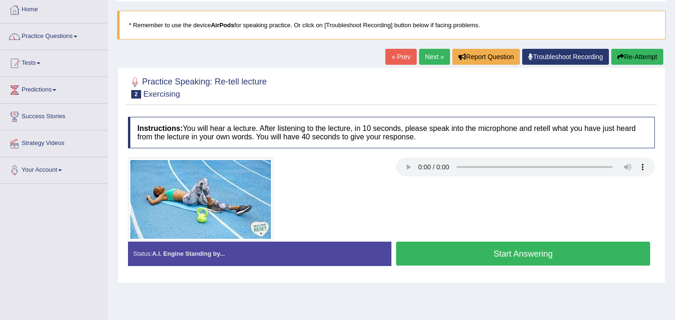
click at [478, 249] on button "Start Answering" at bounding box center [523, 254] width 254 height 24
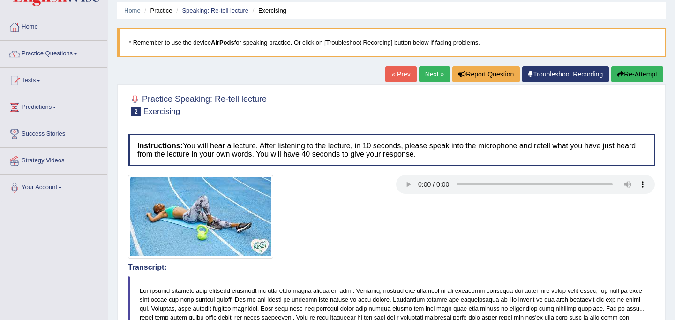
scroll to position [24, 0]
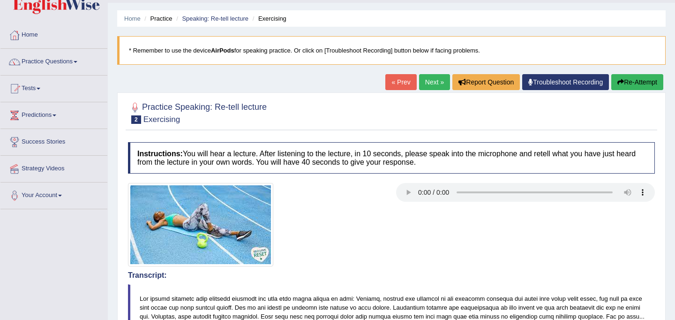
click at [431, 84] on link "Next »" at bounding box center [434, 82] width 31 height 16
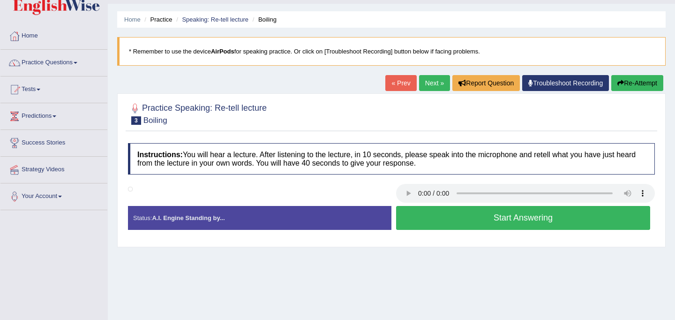
scroll to position [29, 0]
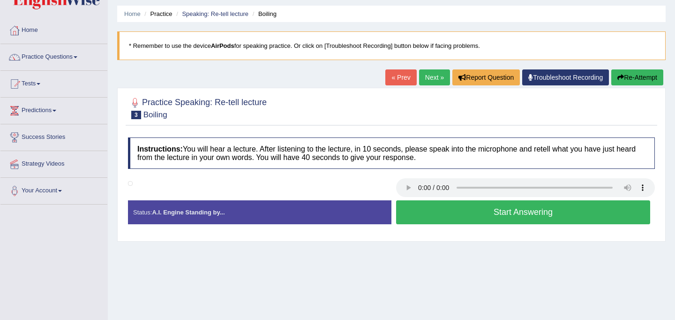
click at [422, 212] on button "Start Answering" at bounding box center [523, 212] width 254 height 24
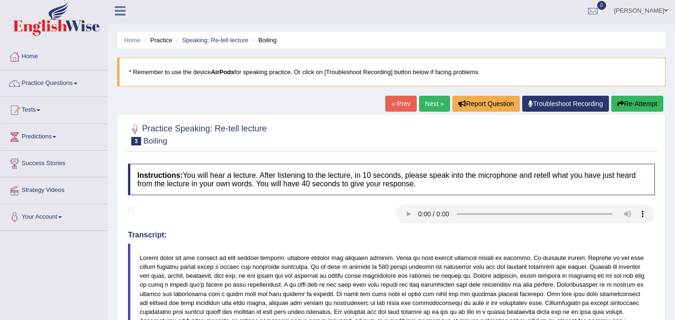
scroll to position [5, 0]
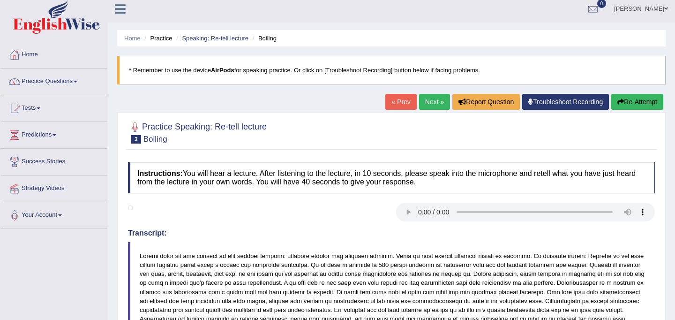
click at [434, 105] on link "Next »" at bounding box center [434, 102] width 31 height 16
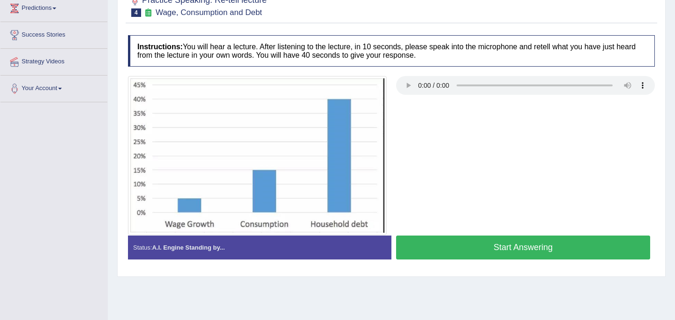
scroll to position [132, 0]
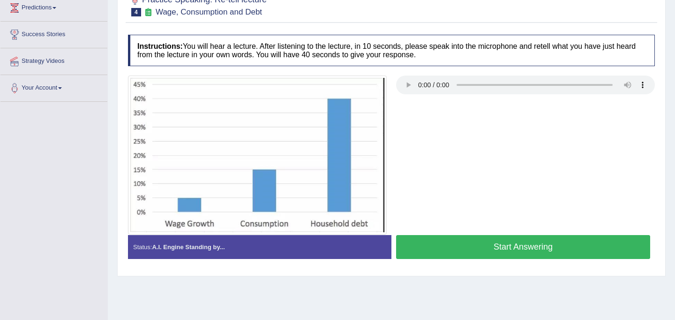
click at [452, 243] on button "Start Answering" at bounding box center [523, 247] width 254 height 24
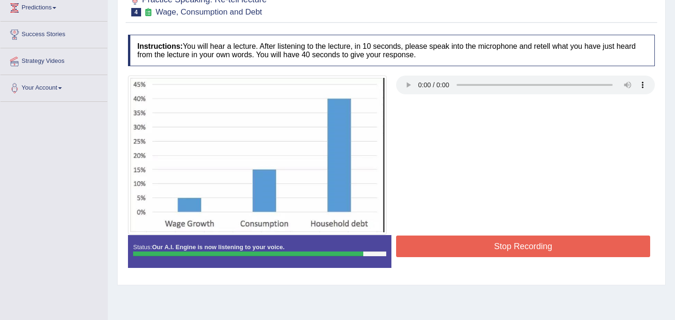
click at [452, 243] on button "Stop Recording" at bounding box center [523, 246] width 254 height 22
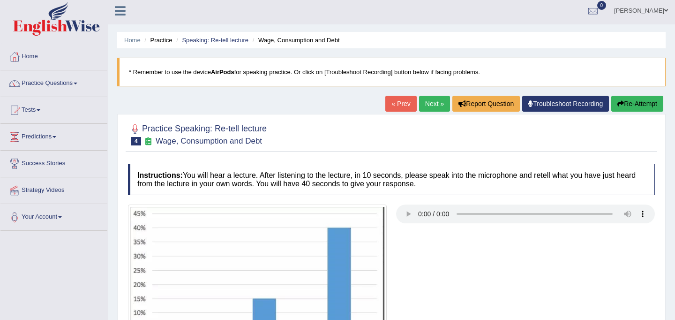
scroll to position [0, 0]
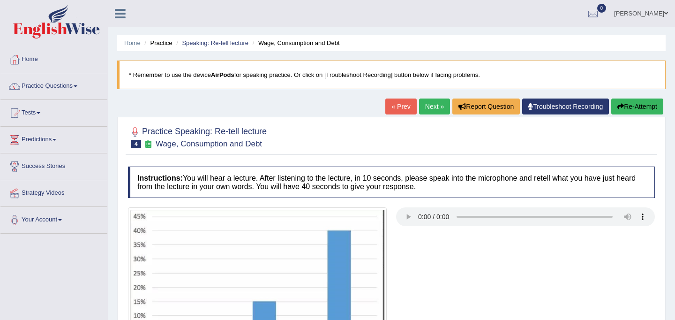
click at [425, 108] on link "Next »" at bounding box center [434, 106] width 31 height 16
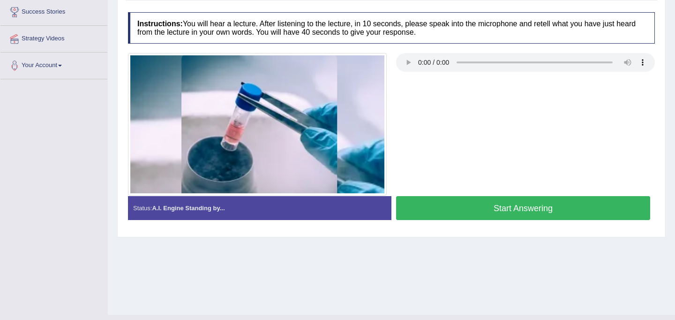
scroll to position [154, 0]
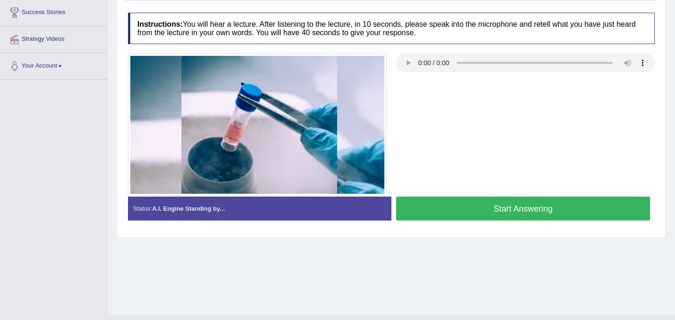
click at [465, 206] on button "Start Answering" at bounding box center [523, 209] width 254 height 24
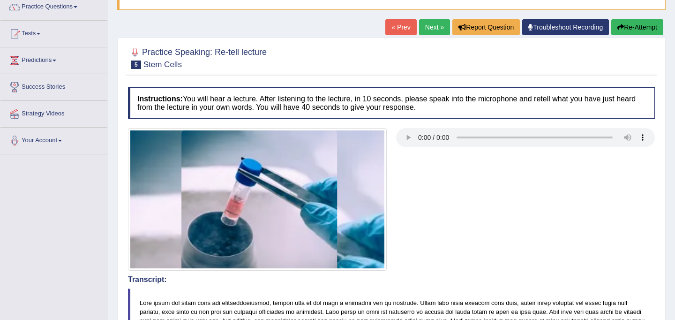
scroll to position [0, 0]
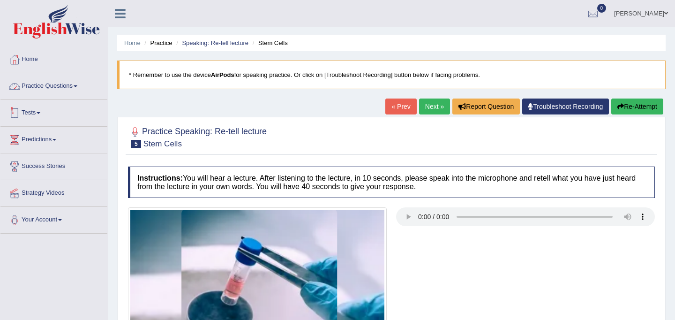
click at [41, 87] on link "Practice Questions" at bounding box center [53, 84] width 107 height 23
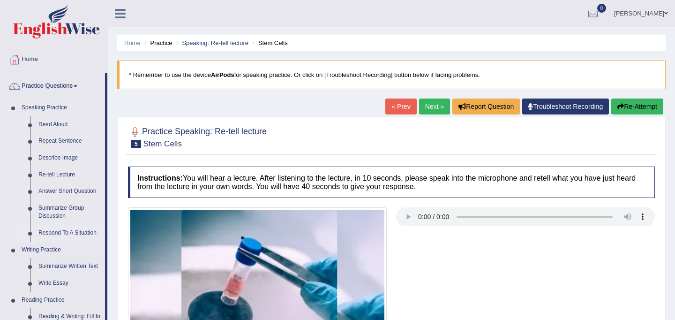
click at [59, 232] on link "Respond To A Situation" at bounding box center [69, 233] width 71 height 17
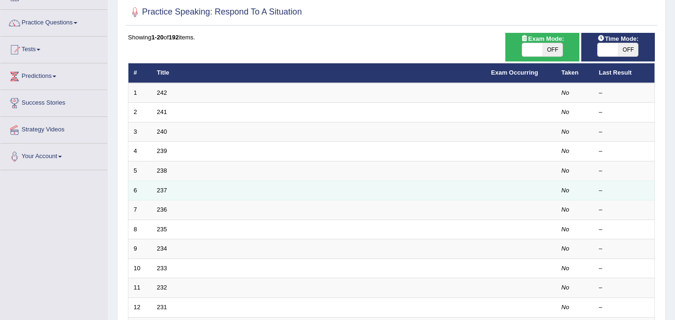
scroll to position [64, 0]
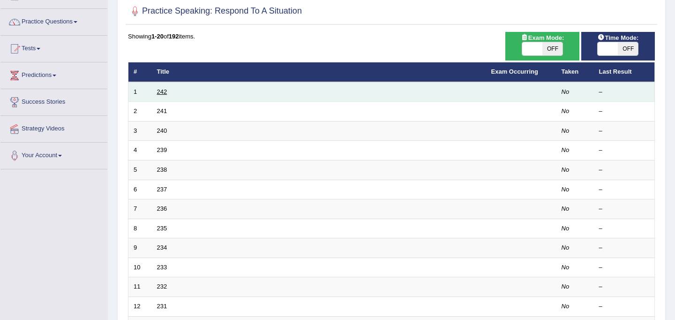
click at [164, 92] on link "242" at bounding box center [162, 91] width 10 height 7
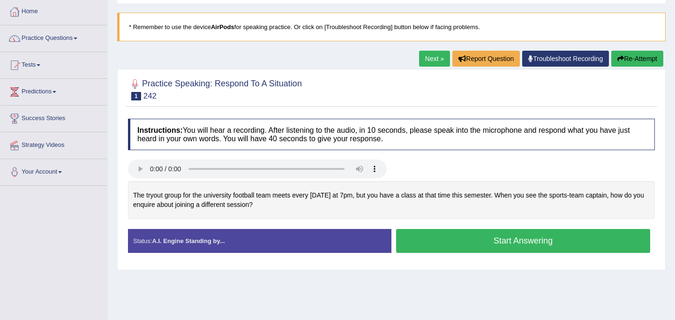
scroll to position [50, 0]
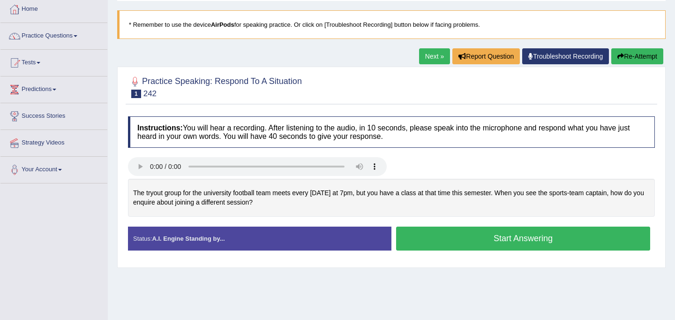
click at [460, 240] on button "Start Answering" at bounding box center [523, 239] width 254 height 24
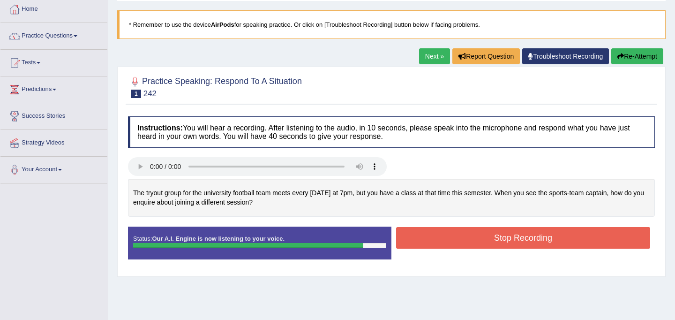
click at [504, 236] on button "Stop Recording" at bounding box center [523, 238] width 254 height 22
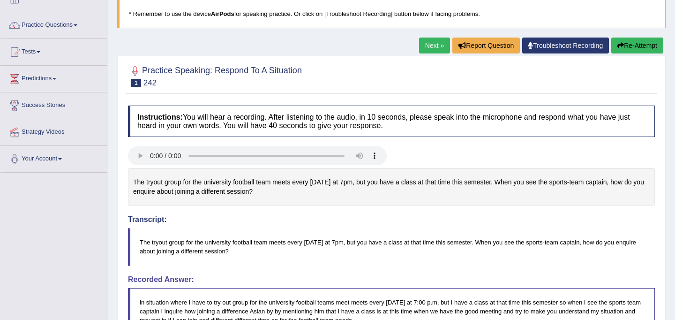
scroll to position [62, 0]
